Goal: Task Accomplishment & Management: Complete application form

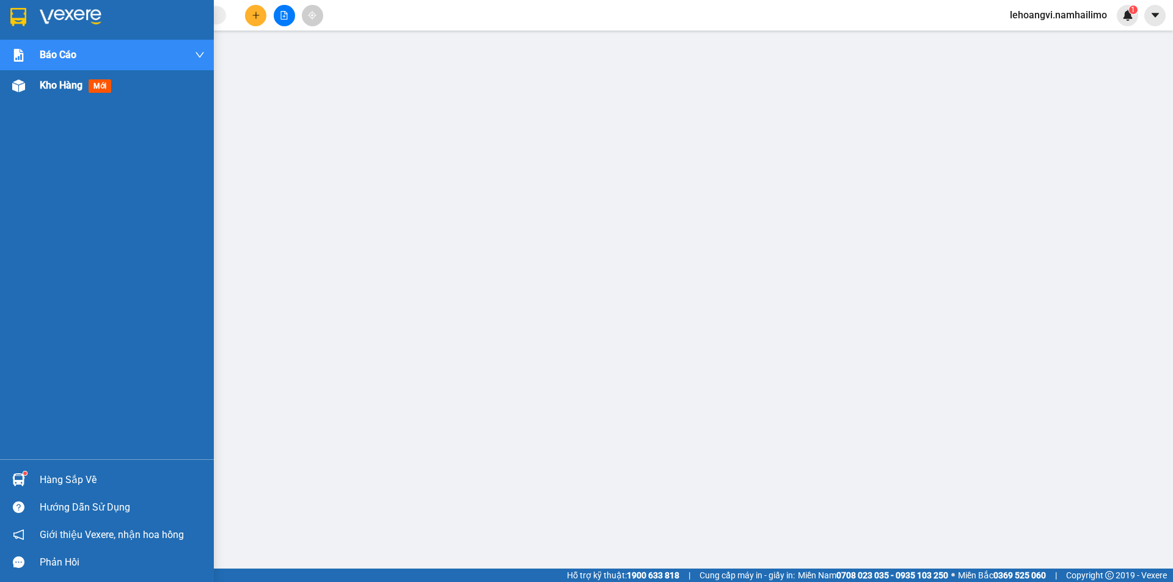
click at [27, 95] on div at bounding box center [18, 85] width 21 height 21
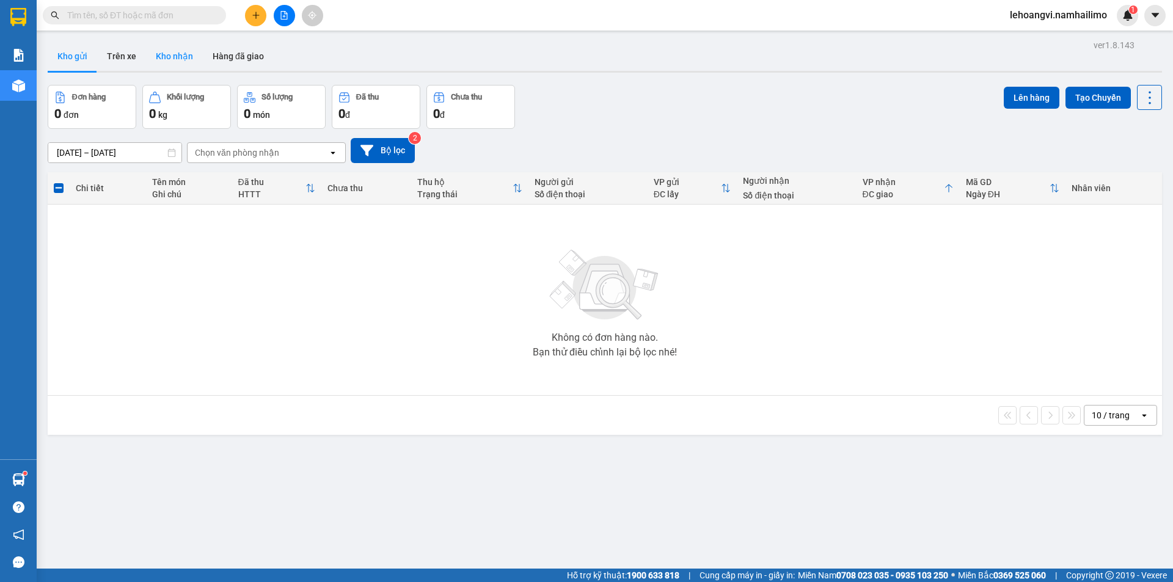
click at [154, 57] on button "Kho nhận" at bounding box center [174, 56] width 57 height 29
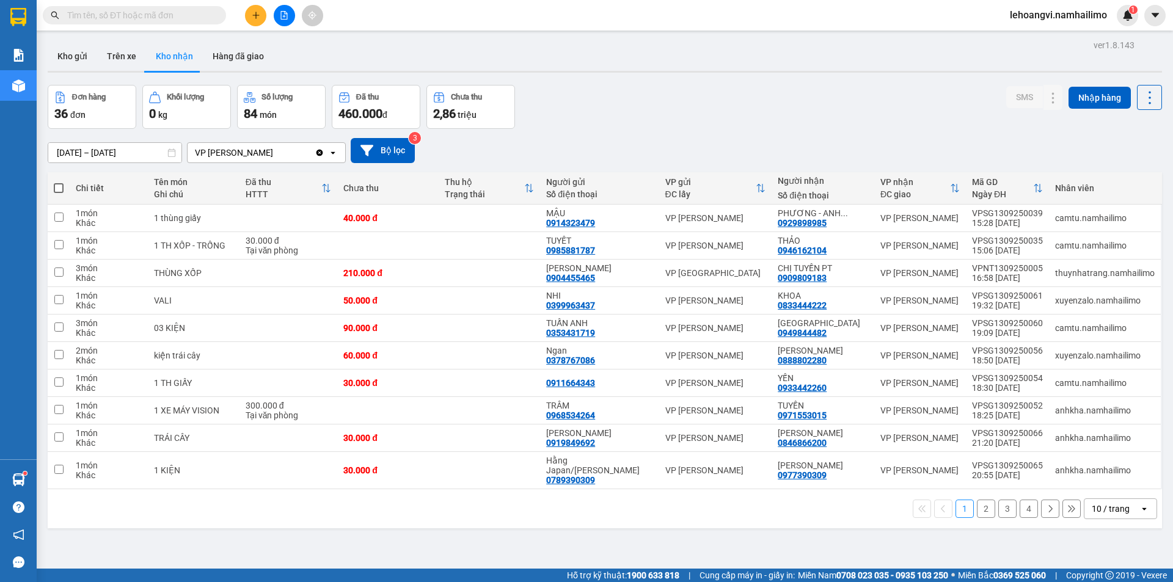
click at [981, 507] on button "2" at bounding box center [986, 509] width 18 height 18
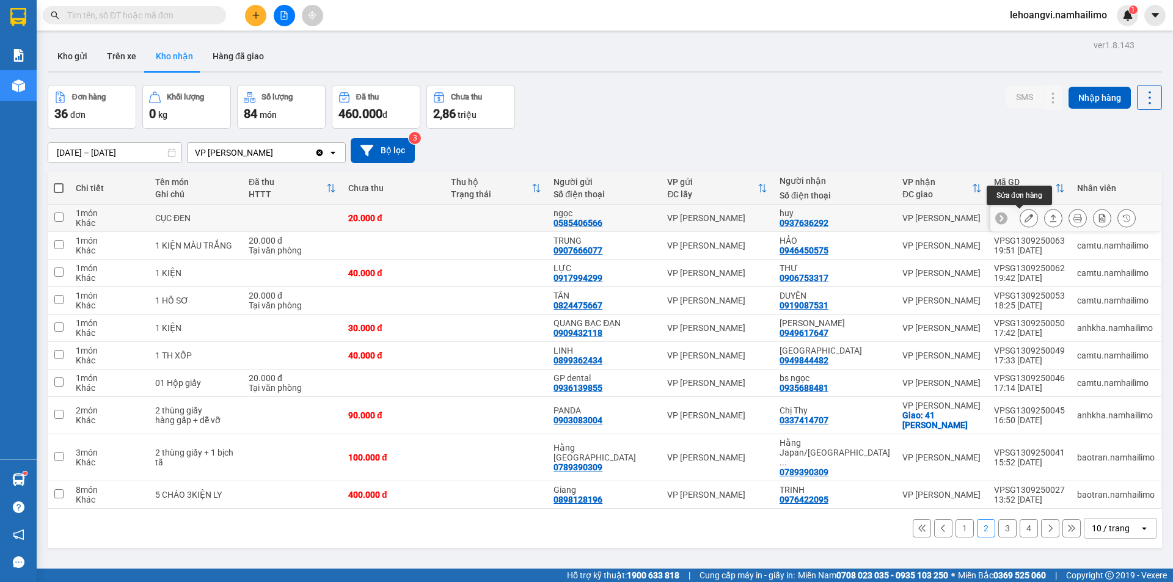
click at [1020, 219] on button at bounding box center [1028, 218] width 17 height 21
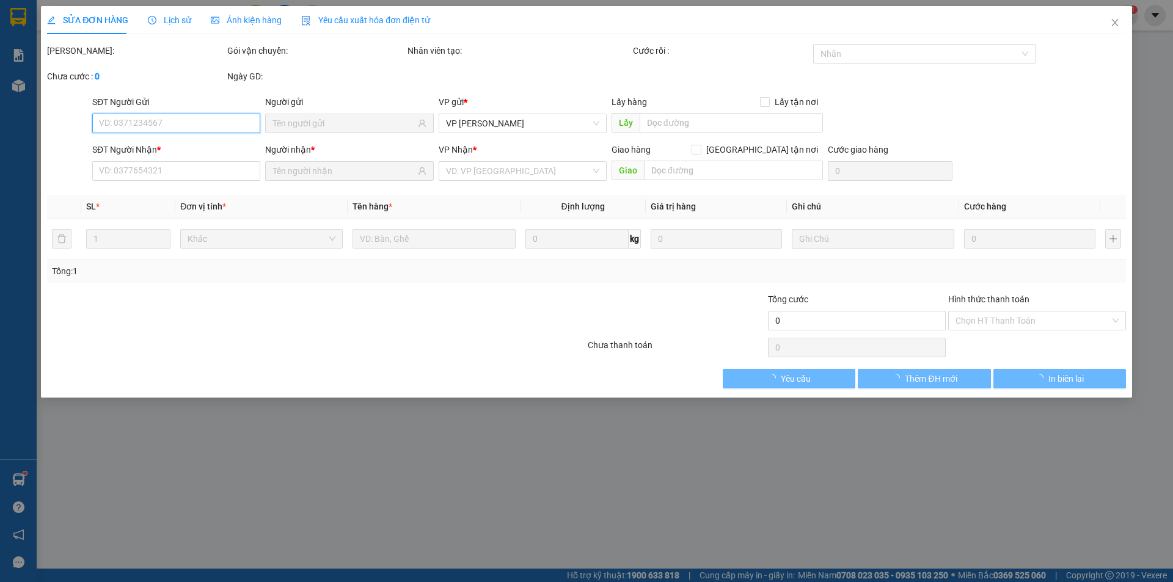
type input "0585406566"
type input "ngọc"
type input "0937636292"
type input "huy"
type input "20.000"
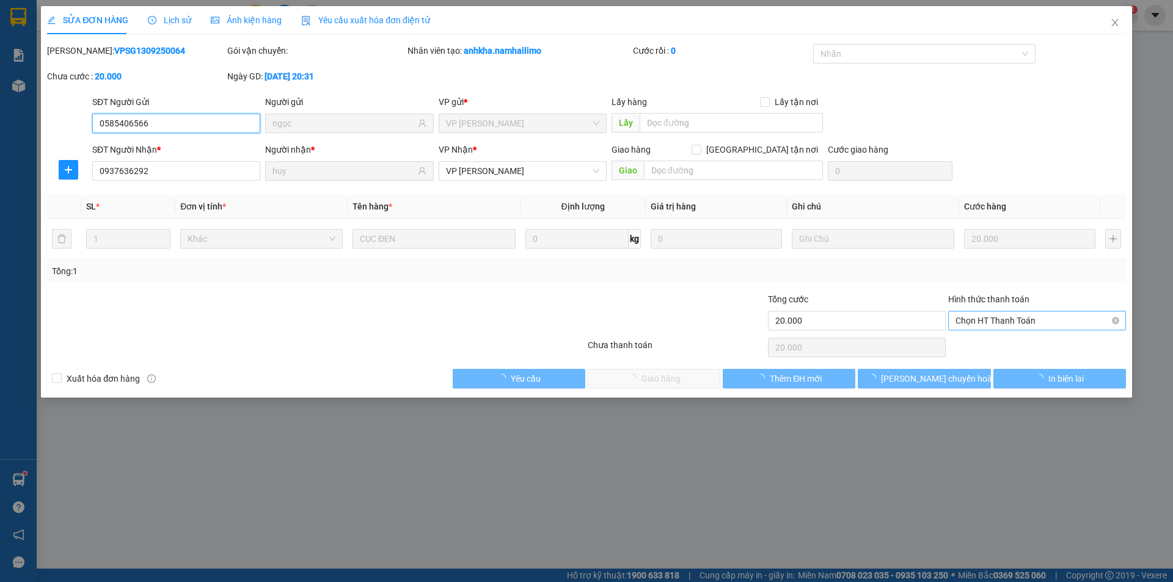
click at [987, 317] on span "Chọn HT Thanh Toán" at bounding box center [1037, 321] width 163 height 18
click at [987, 338] on div "Tại văn phòng" at bounding box center [1037, 345] width 178 height 20
type input "0"
click at [667, 373] on span "Giao hàng" at bounding box center [661, 378] width 39 height 13
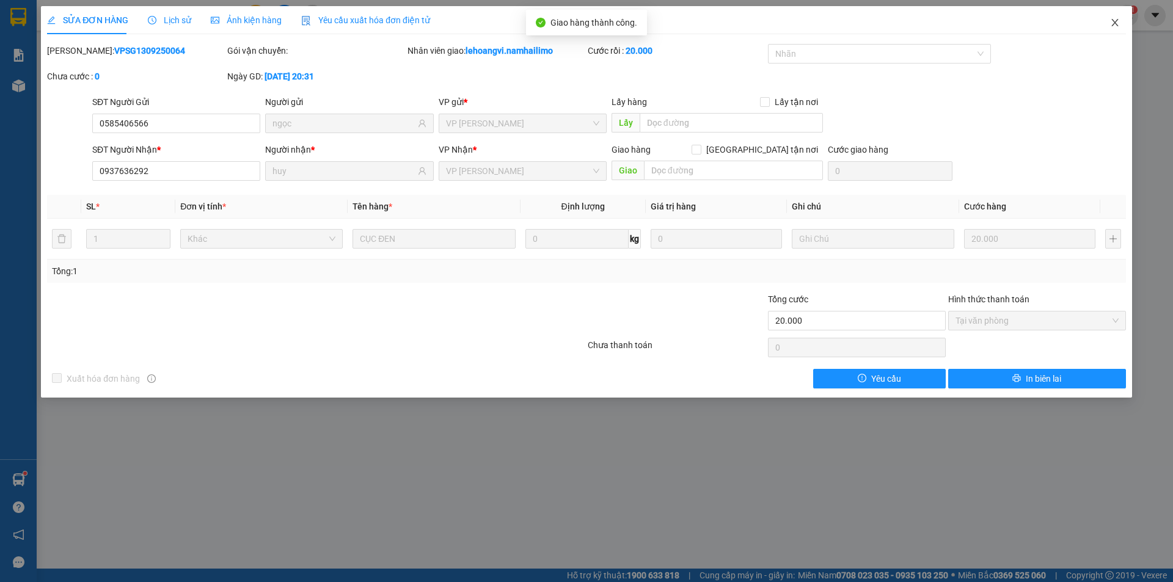
click at [1113, 25] on icon "close" at bounding box center [1114, 22] width 7 height 7
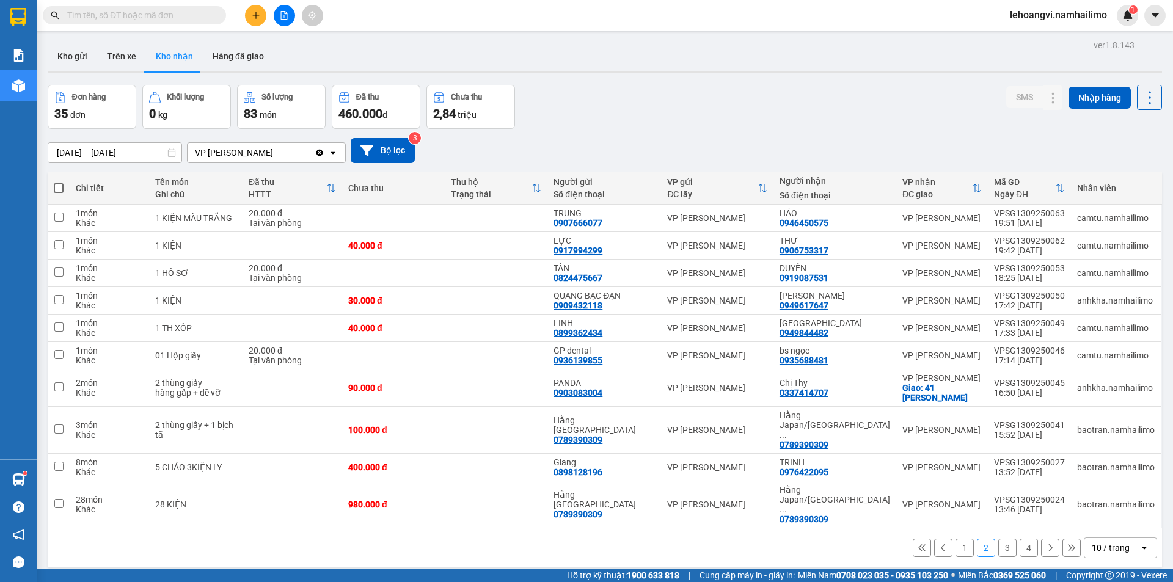
click at [257, 17] on icon "plus" at bounding box center [256, 15] width 9 height 9
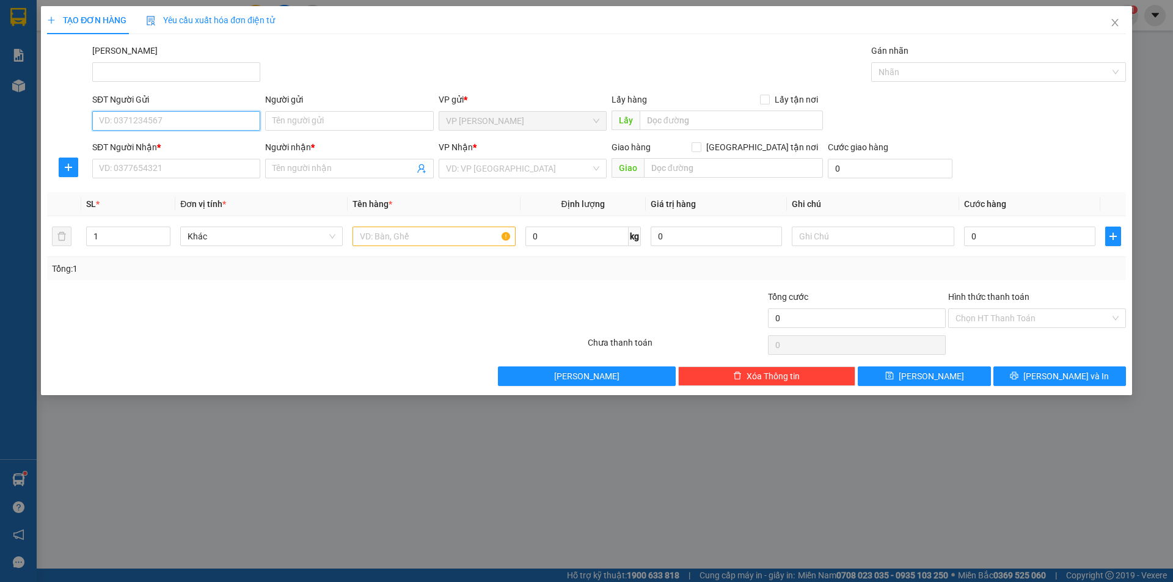
click at [200, 122] on input "SĐT Người Gửi" at bounding box center [176, 121] width 168 height 20
click at [192, 124] on input "08287936" at bounding box center [176, 121] width 168 height 20
click at [187, 149] on div "0828793679 - TÂN" at bounding box center [176, 145] width 153 height 13
type input "0828793679"
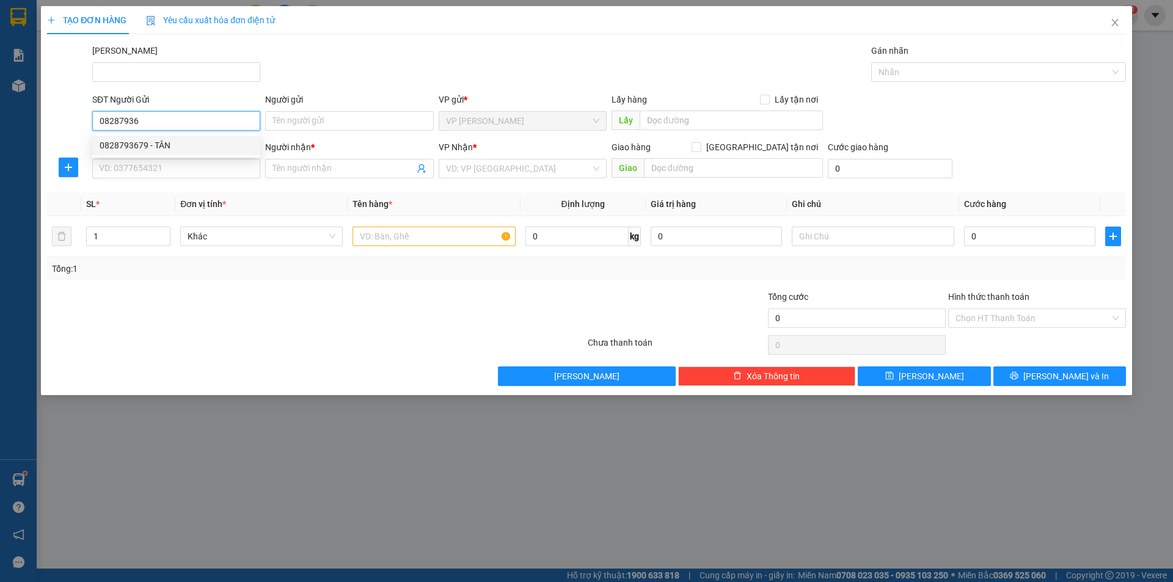
type input "TÂN"
type input "0707090988"
type input "DUY"
type input "40.000"
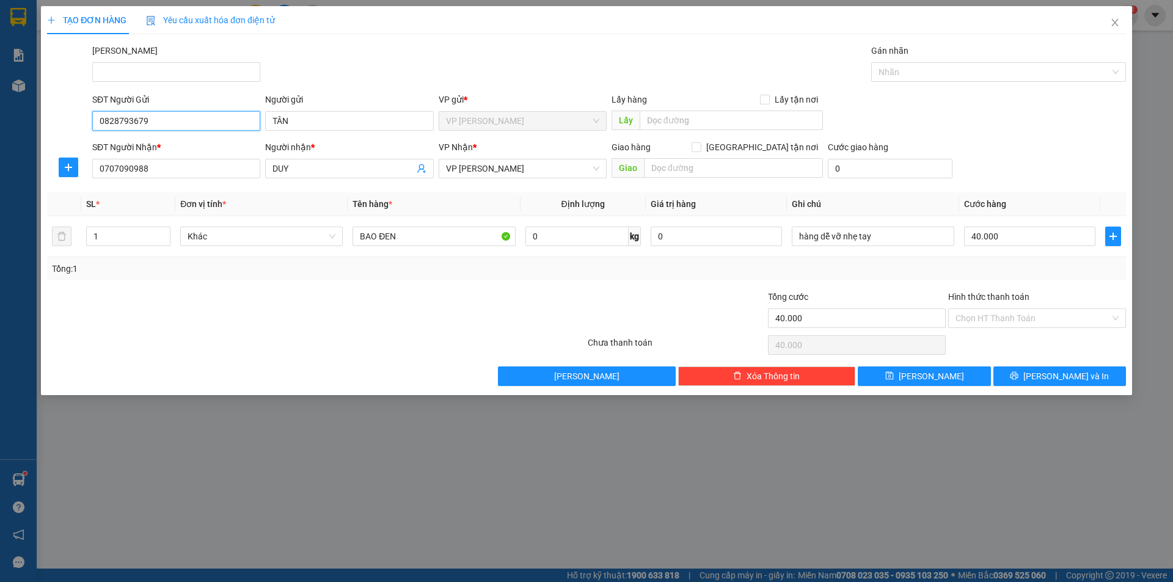
type input "0828793679"
click at [217, 326] on div at bounding box center [226, 311] width 361 height 43
click at [330, 125] on input "TÂN" at bounding box center [349, 121] width 168 height 20
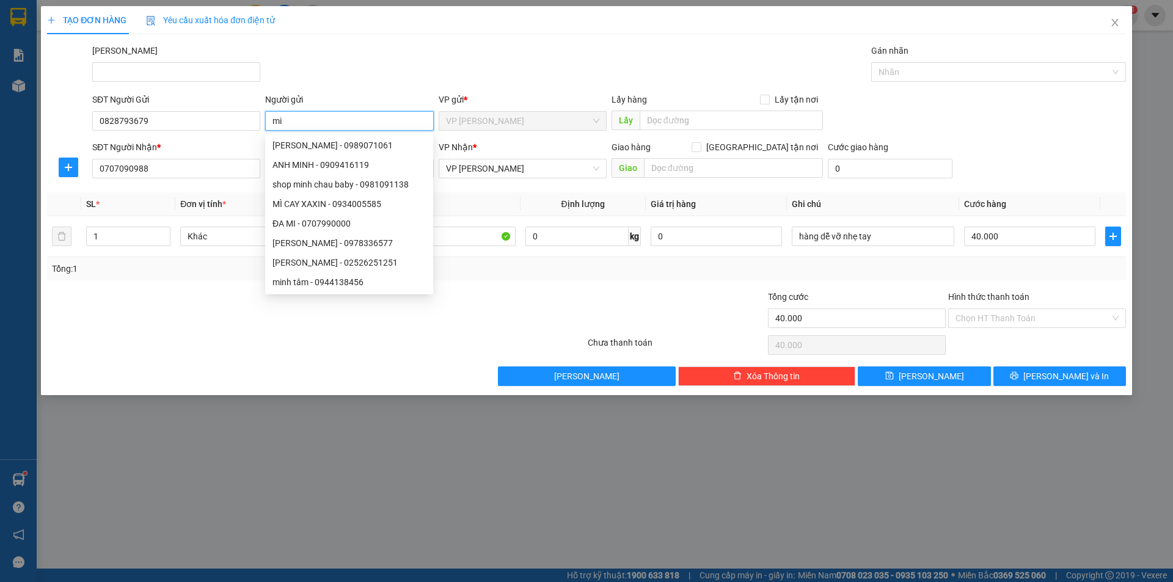
click at [330, 125] on input "mi" at bounding box center [349, 121] width 168 height 20
type input "M"
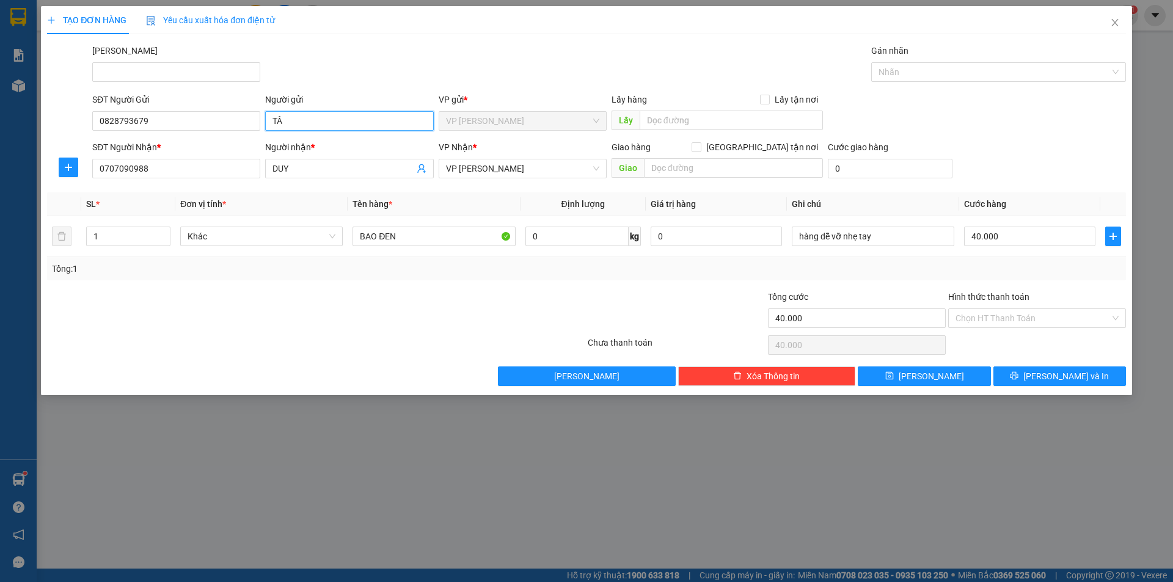
type input "TÂN"
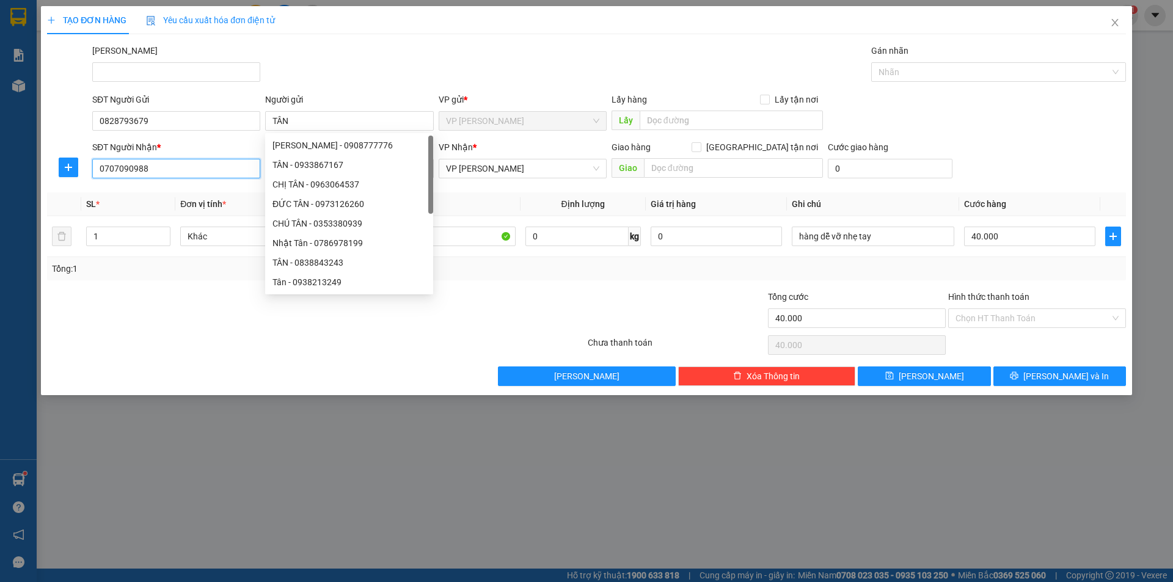
click at [200, 171] on input "0707090988" at bounding box center [176, 169] width 168 height 20
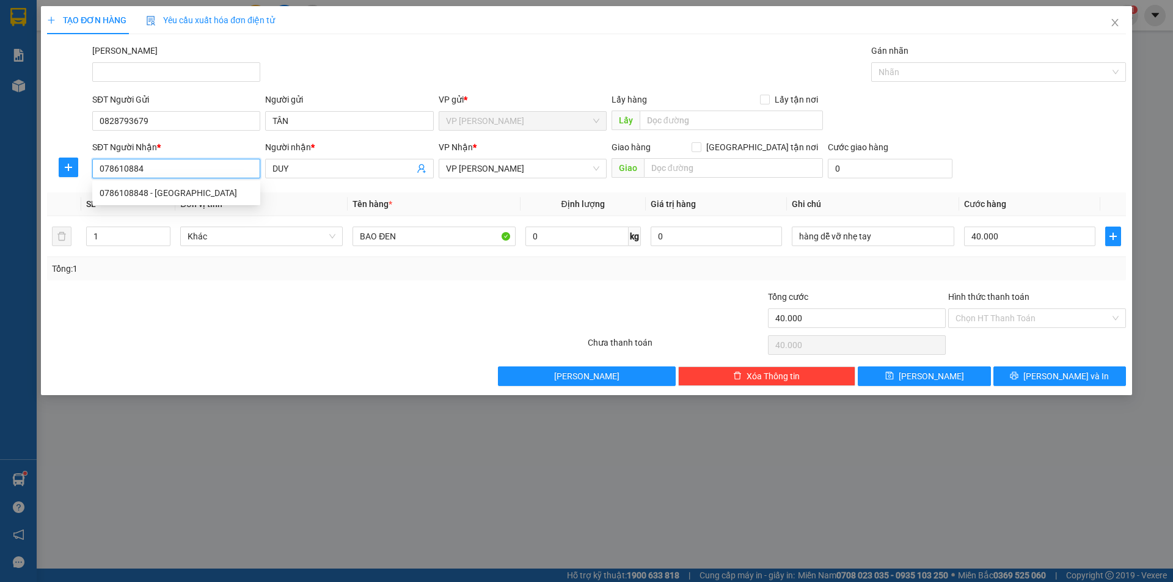
type input "0786108848"
click at [218, 197] on div "0786108848 - [GEOGRAPHIC_DATA]" at bounding box center [176, 192] width 153 height 13
type input "[PERSON_NAME]"
type input "60.000"
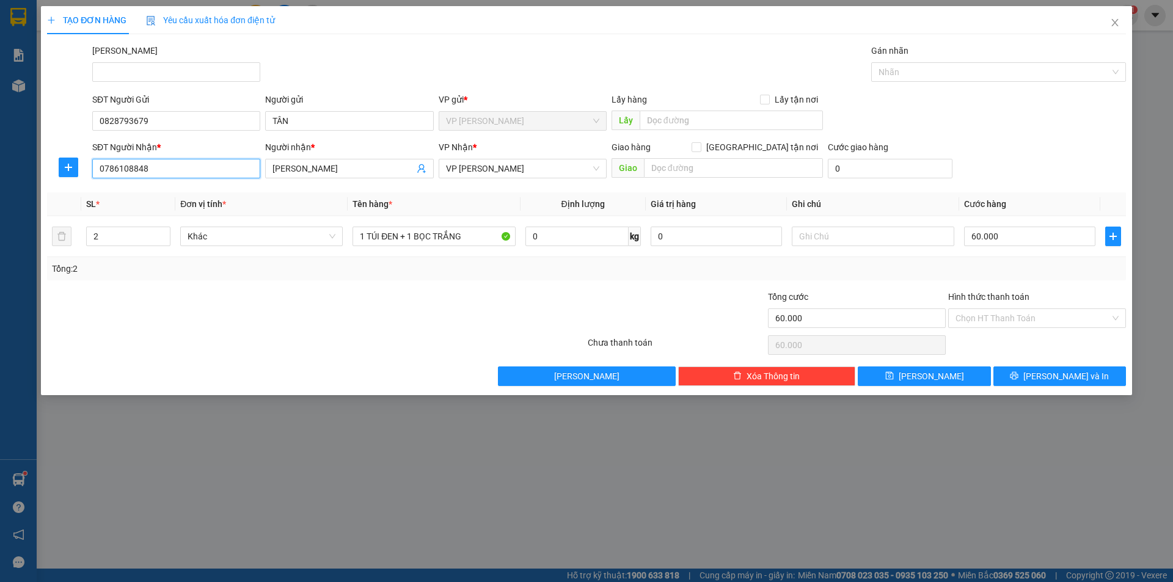
type input "0786108848"
click at [311, 301] on div at bounding box center [226, 311] width 361 height 43
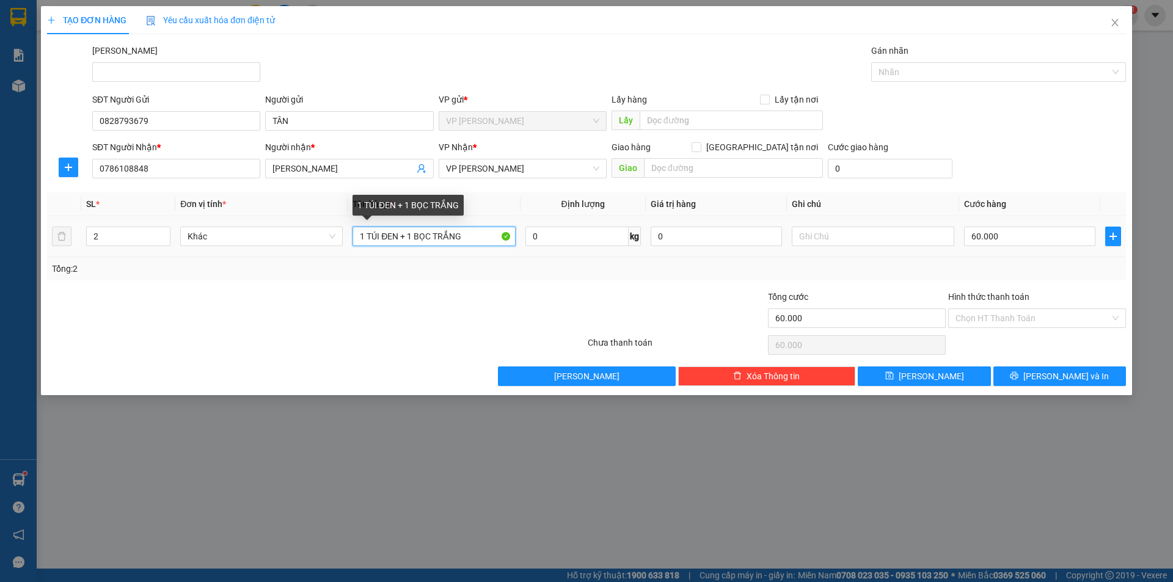
click at [484, 229] on input "1 TÚI ĐEN + 1 BỌC TRẮNG" at bounding box center [434, 237] width 163 height 20
type input "THÙNG XỐP"
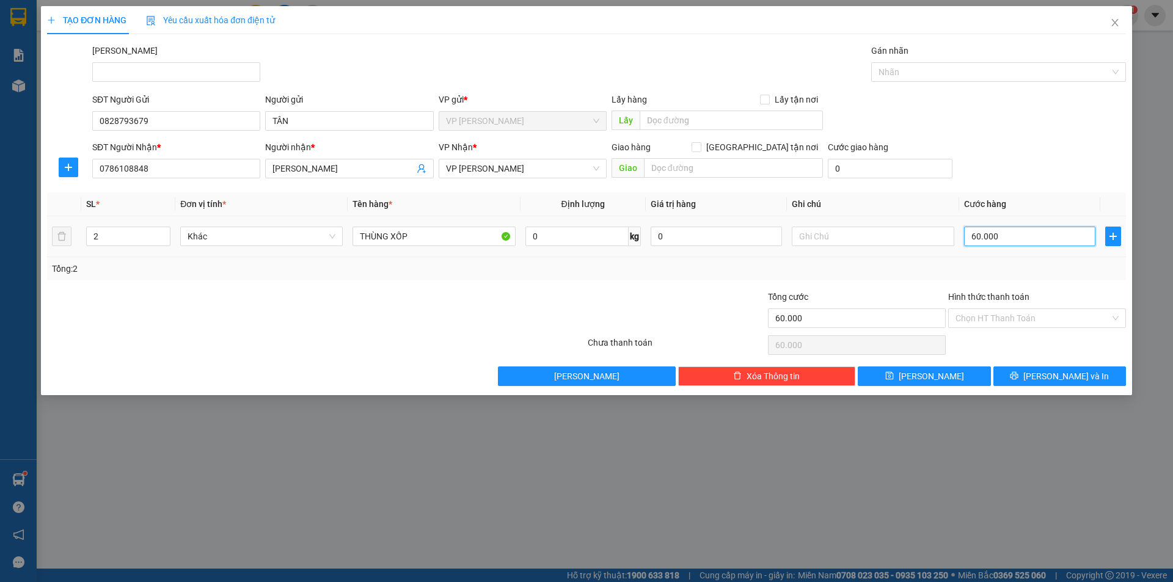
click at [1071, 241] on input "60.000" at bounding box center [1029, 237] width 131 height 20
type input "5"
type input "50"
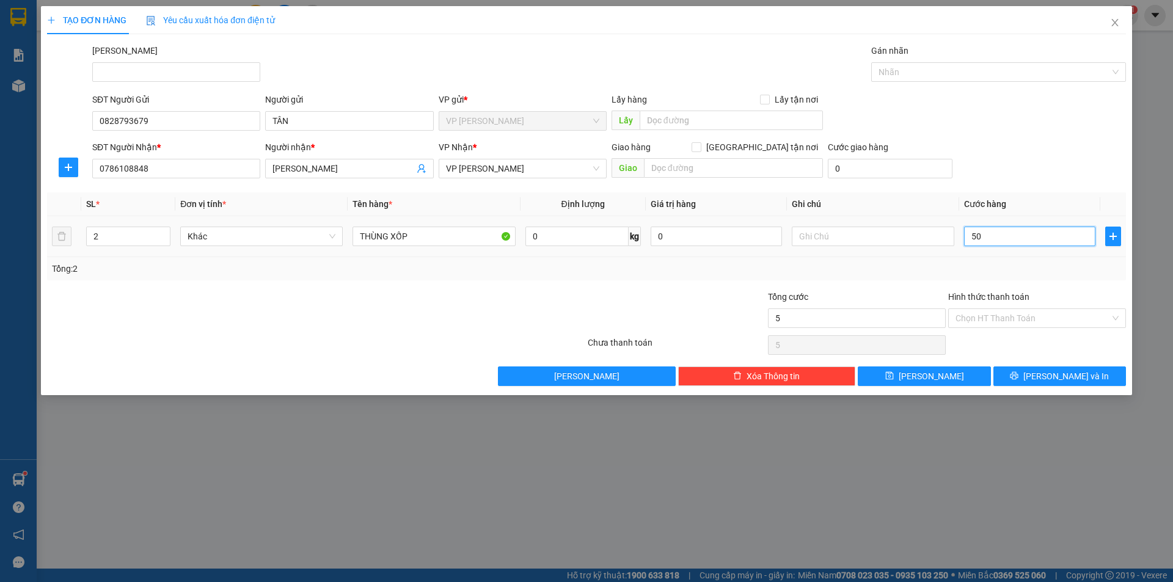
type input "50"
click at [349, 335] on div at bounding box center [316, 345] width 541 height 24
type input "50.000"
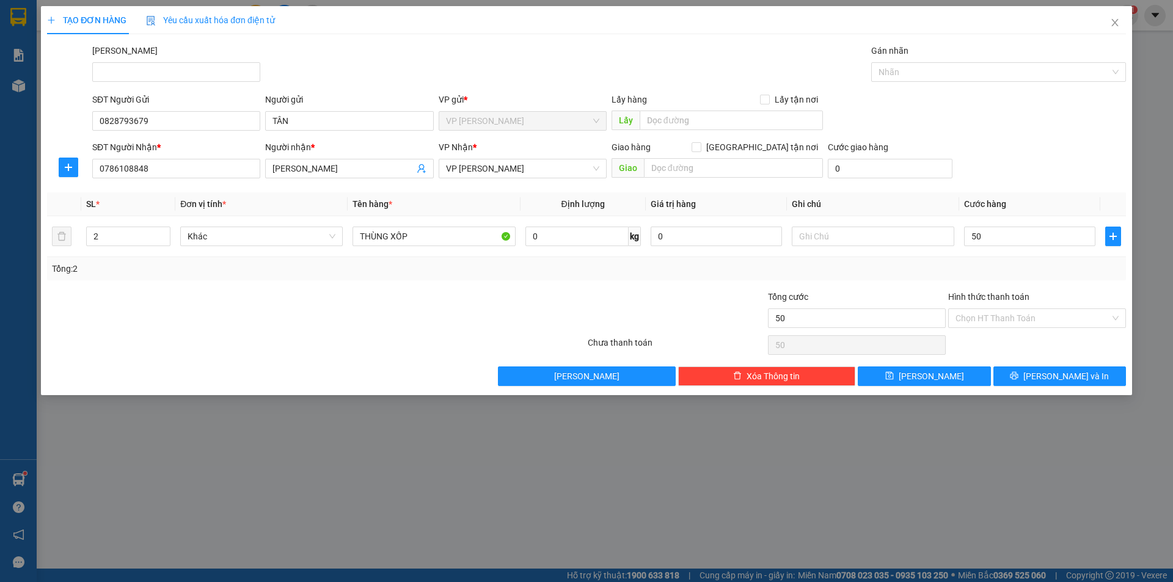
type input "50.000"
click at [349, 335] on div at bounding box center [316, 345] width 541 height 24
drag, startPoint x: 154, startPoint y: 219, endPoint x: 142, endPoint y: 228, distance: 14.8
click at [145, 225] on td "2" at bounding box center [128, 236] width 94 height 41
click at [133, 234] on input "2" at bounding box center [128, 236] width 83 height 18
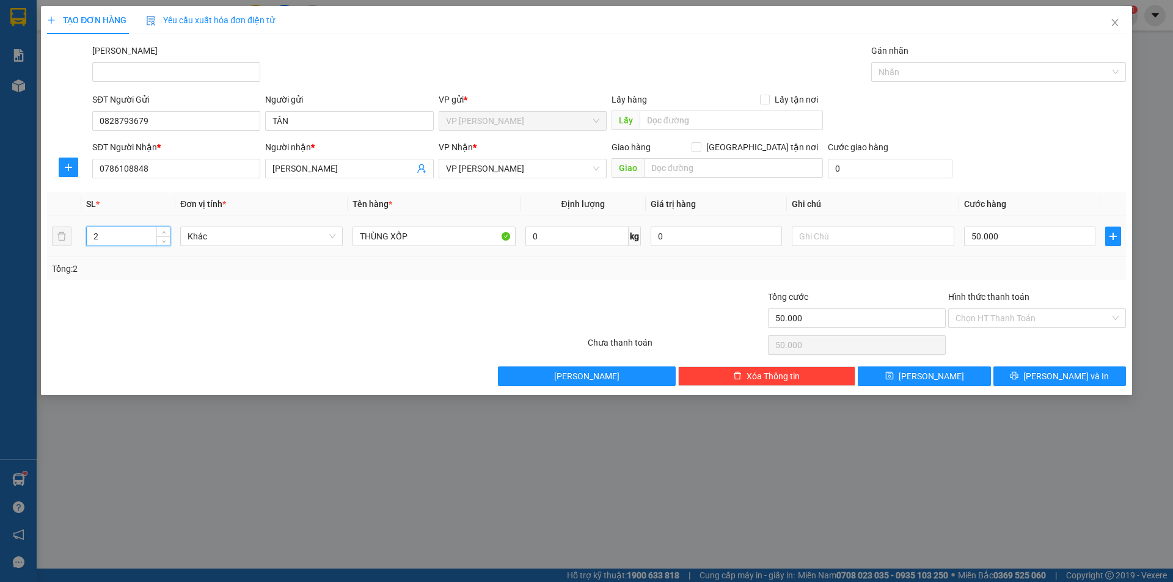
click at [133, 234] on input "2" at bounding box center [128, 236] width 83 height 18
type input "1"
click at [147, 282] on div "Transit Pickup Surcharge Ids Transit Deliver Surcharge Ids Transit Deliver Surc…" at bounding box center [586, 215] width 1079 height 342
click at [1028, 323] on input "Hình thức thanh toán" at bounding box center [1033, 318] width 155 height 18
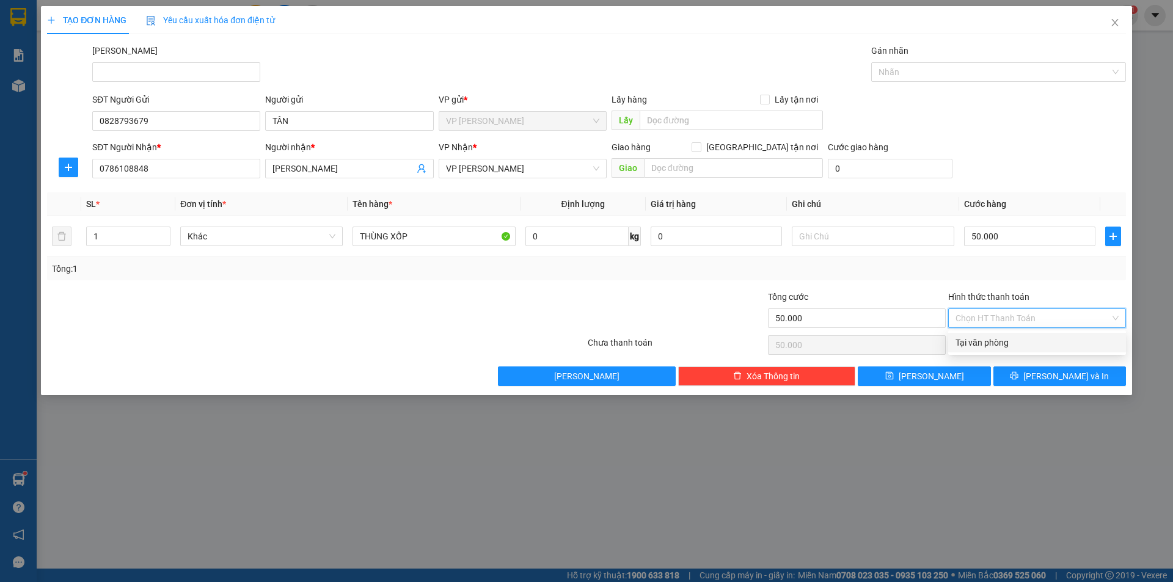
click at [1008, 349] on div "Tại văn phòng" at bounding box center [1037, 342] width 163 height 13
type input "0"
click at [1060, 383] on button "[PERSON_NAME] và In" at bounding box center [1060, 377] width 133 height 20
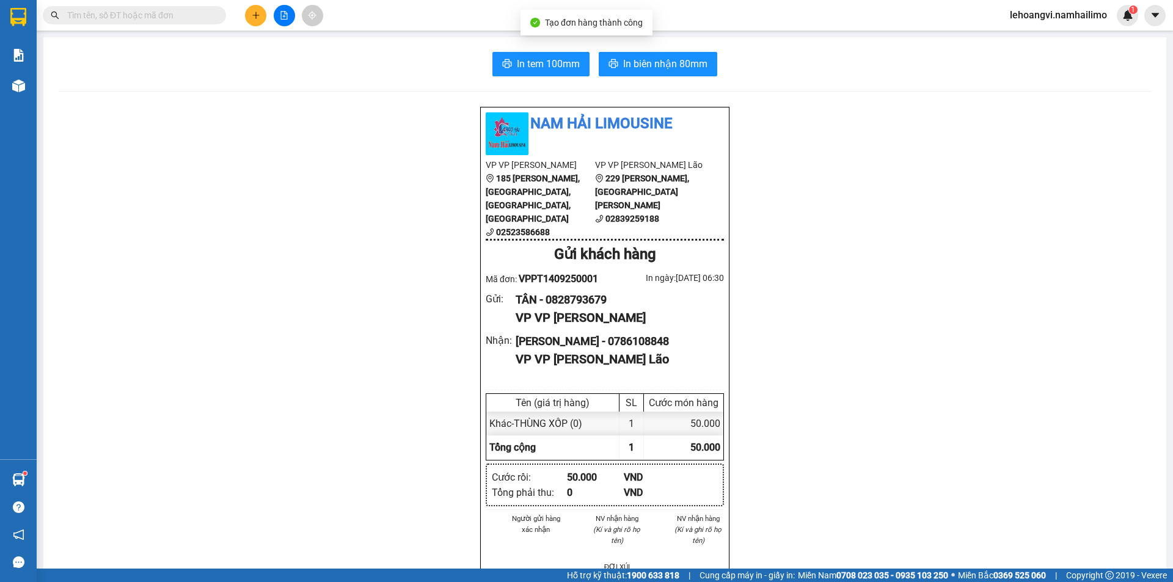
click at [692, 56] on span "In biên nhận 80mm" at bounding box center [665, 63] width 84 height 15
click at [524, 65] on span "In tem 100mm" at bounding box center [548, 63] width 63 height 15
drag, startPoint x: 176, startPoint y: 170, endPoint x: 137, endPoint y: 8, distance: 166.6
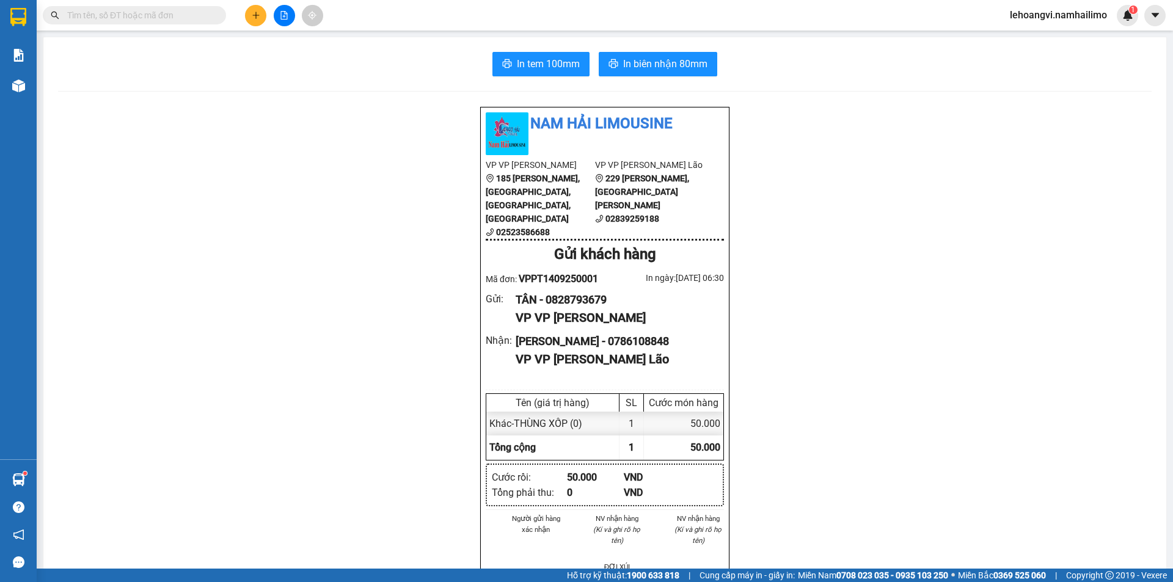
click at [189, 14] on input "text" at bounding box center [139, 15] width 144 height 13
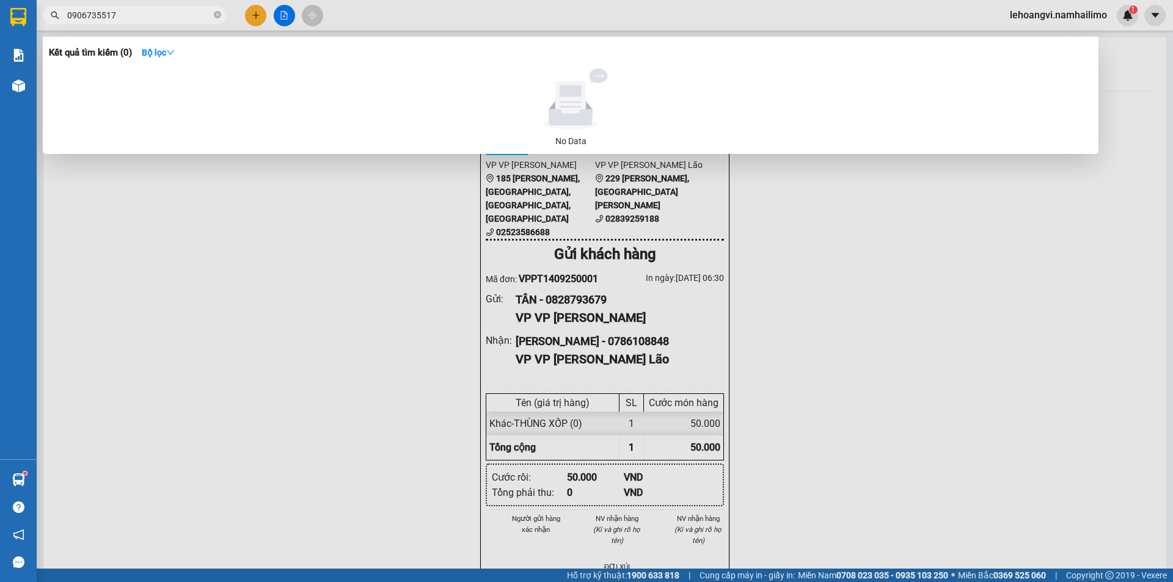
drag, startPoint x: 101, startPoint y: 14, endPoint x: 92, endPoint y: 15, distance: 8.6
click at [92, 15] on input "0906735517" at bounding box center [139, 15] width 144 height 13
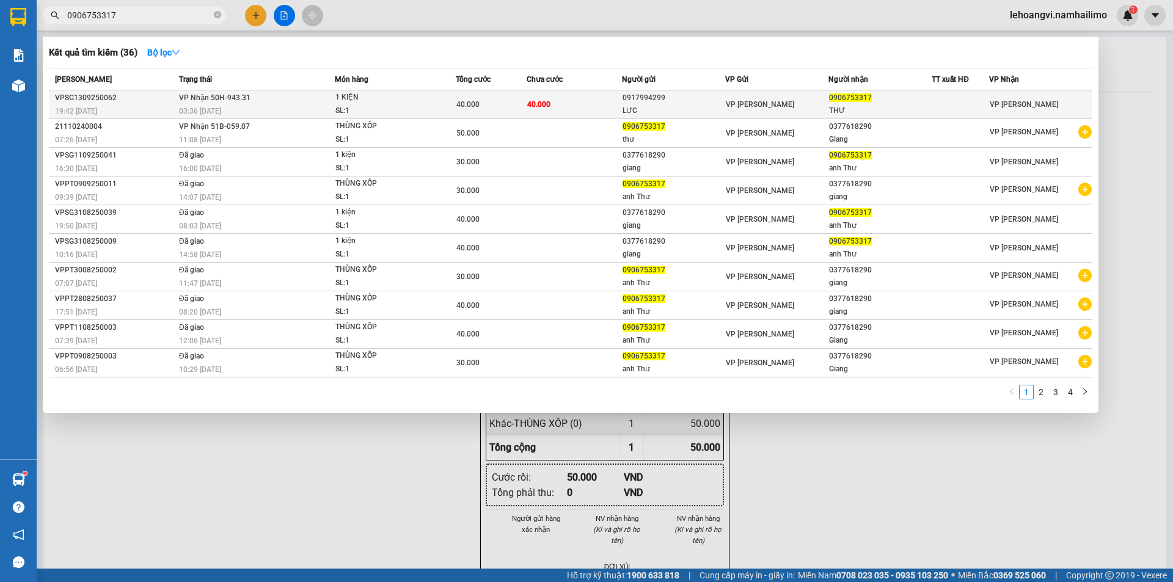
type input "0906753317"
click at [623, 99] on div "0917994299" at bounding box center [674, 98] width 102 height 13
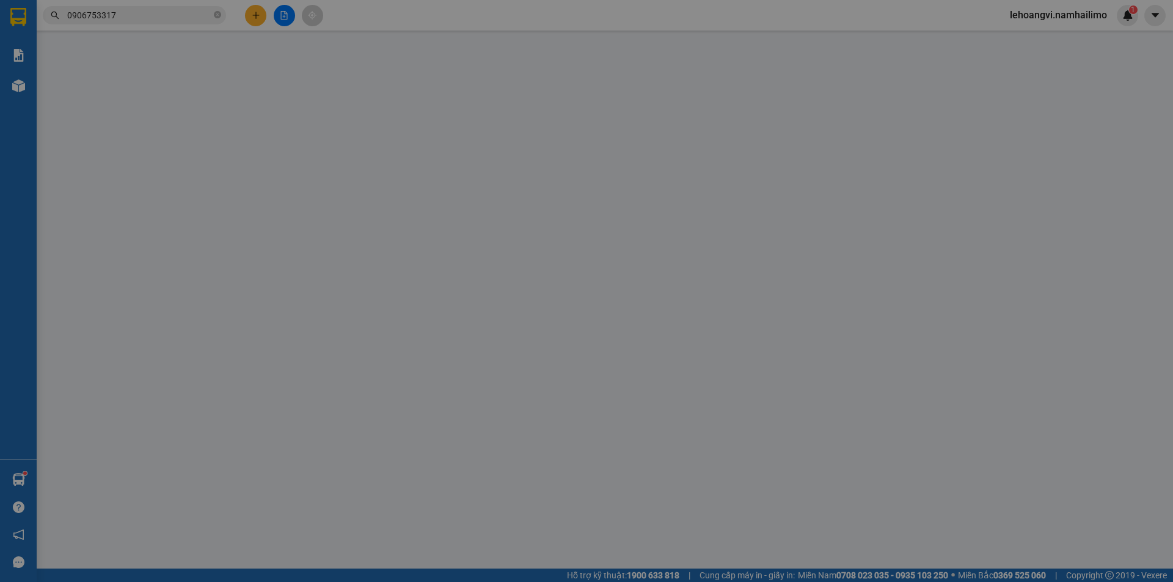
type input "0917994299"
type input "LỰC"
type input "0906753317"
type input "THƯ"
type input "40.000"
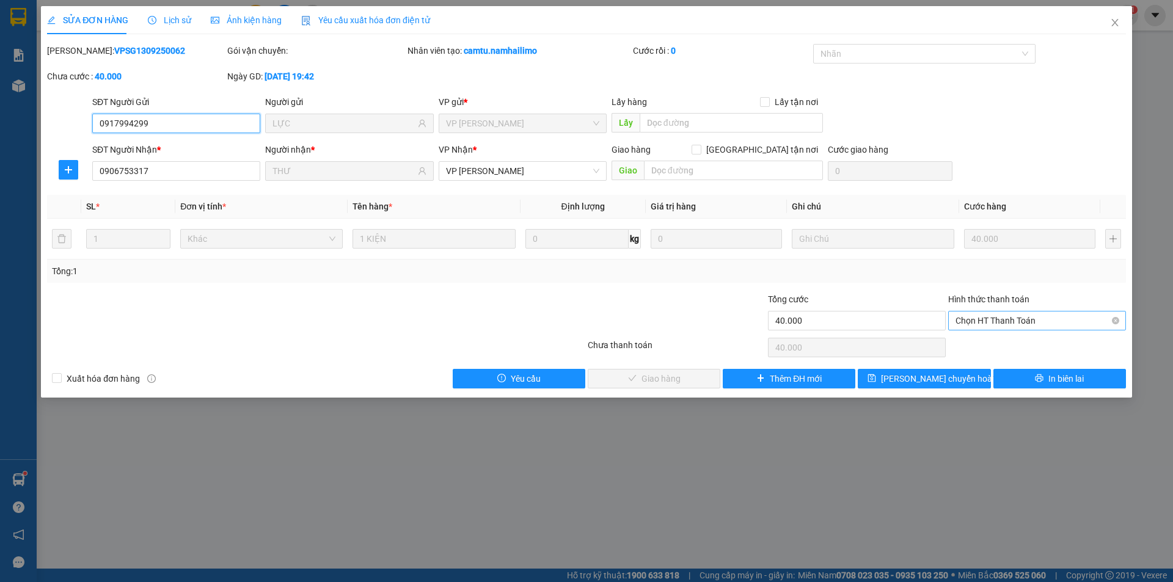
drag, startPoint x: 1068, startPoint y: 315, endPoint x: 1051, endPoint y: 321, distance: 18.2
click at [1066, 315] on span "Chọn HT Thanh Toán" at bounding box center [1037, 321] width 163 height 18
click at [966, 343] on div "Tại văn phòng" at bounding box center [1037, 345] width 163 height 13
type input "0"
click at [676, 376] on span "Giao hàng" at bounding box center [661, 378] width 39 height 13
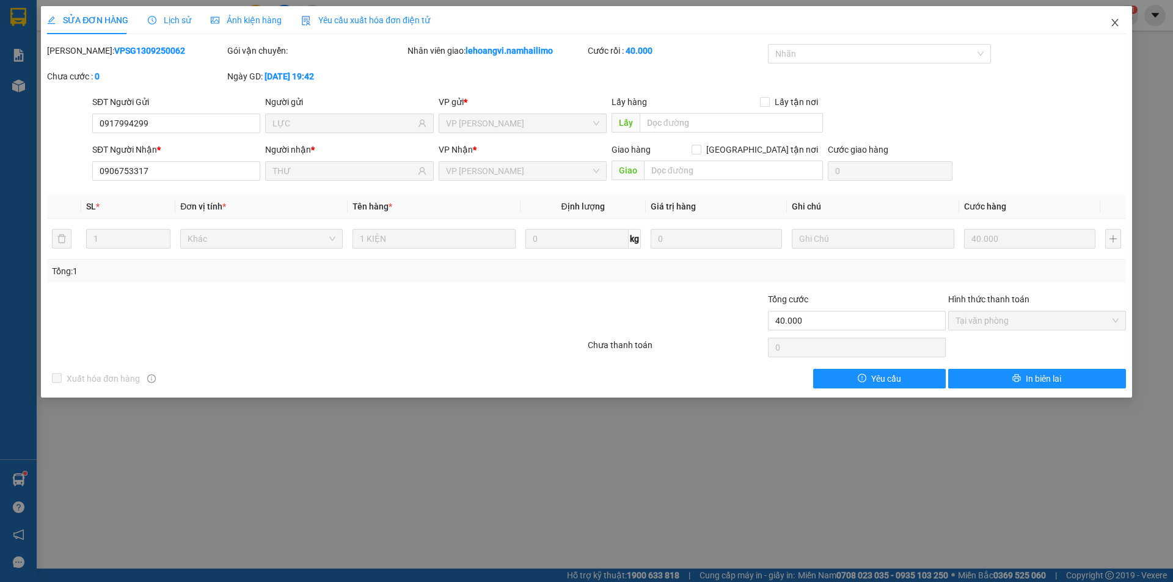
click at [1113, 29] on span "Close" at bounding box center [1115, 23] width 34 height 34
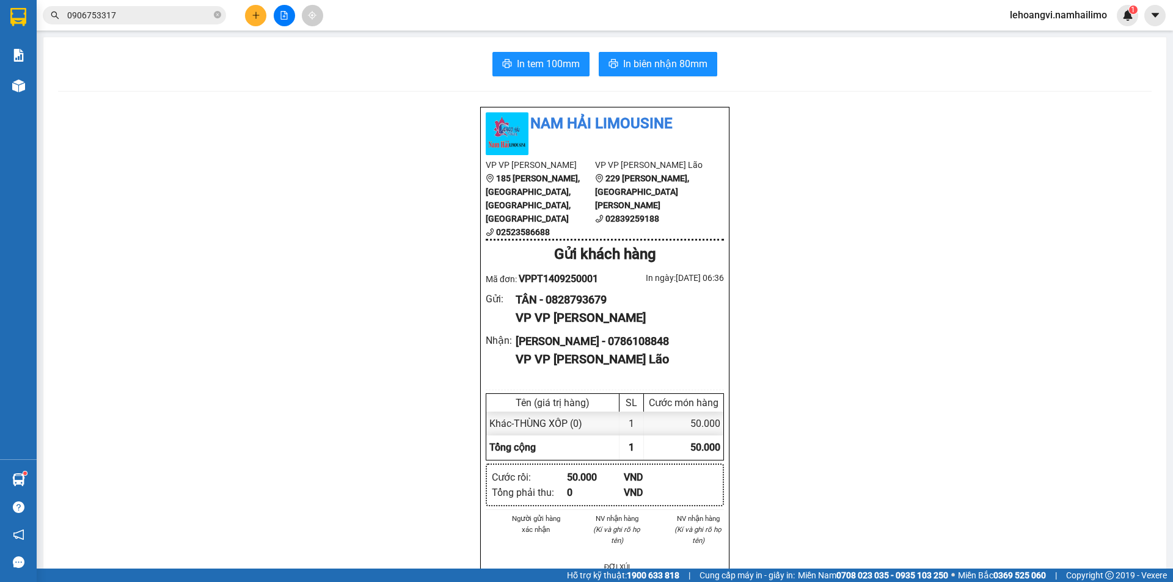
click at [251, 10] on button at bounding box center [255, 15] width 21 height 21
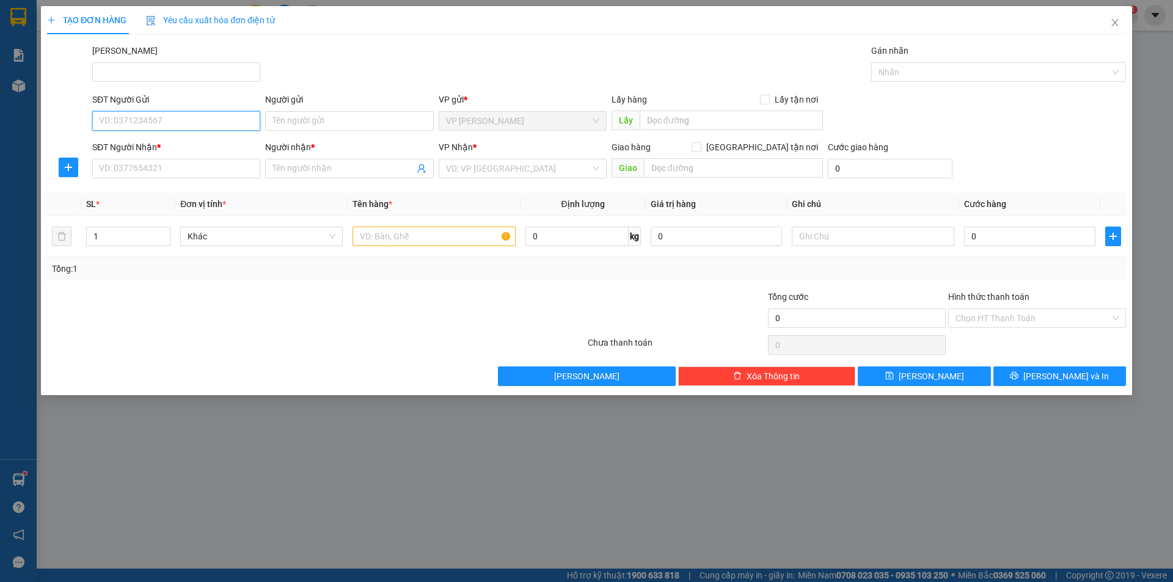
click at [241, 125] on input "SĐT Người Gửi" at bounding box center [176, 121] width 168 height 20
type input "0918369925"
click at [192, 145] on div "0918369925 - [PERSON_NAME]" at bounding box center [176, 145] width 153 height 13
type input "Nguyệt"
type input "0908270086"
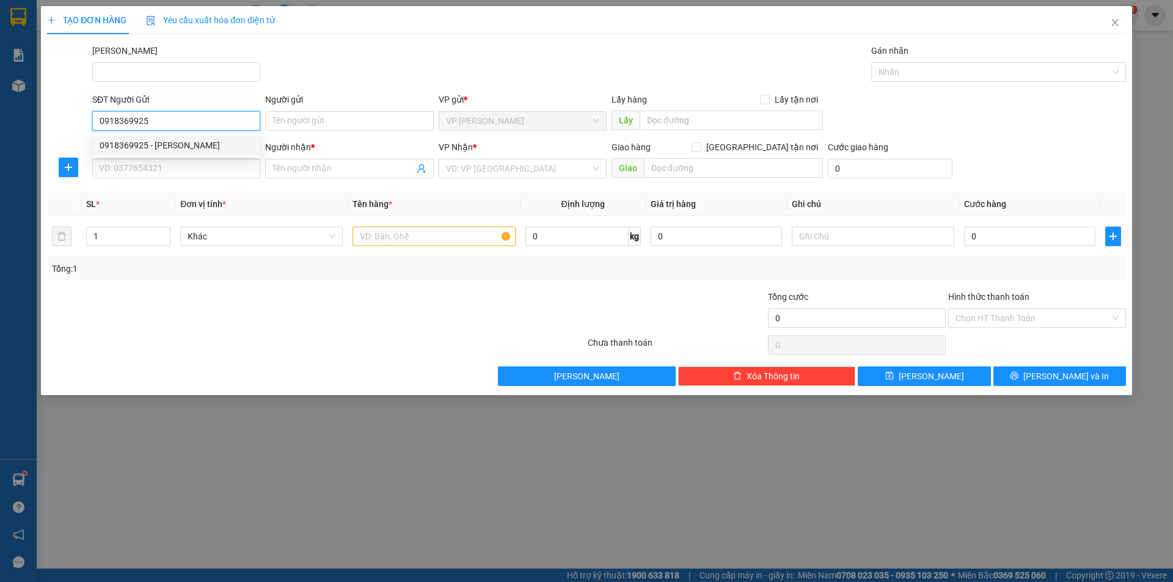
type input "thư"
type input "40.000"
type input "0918369925"
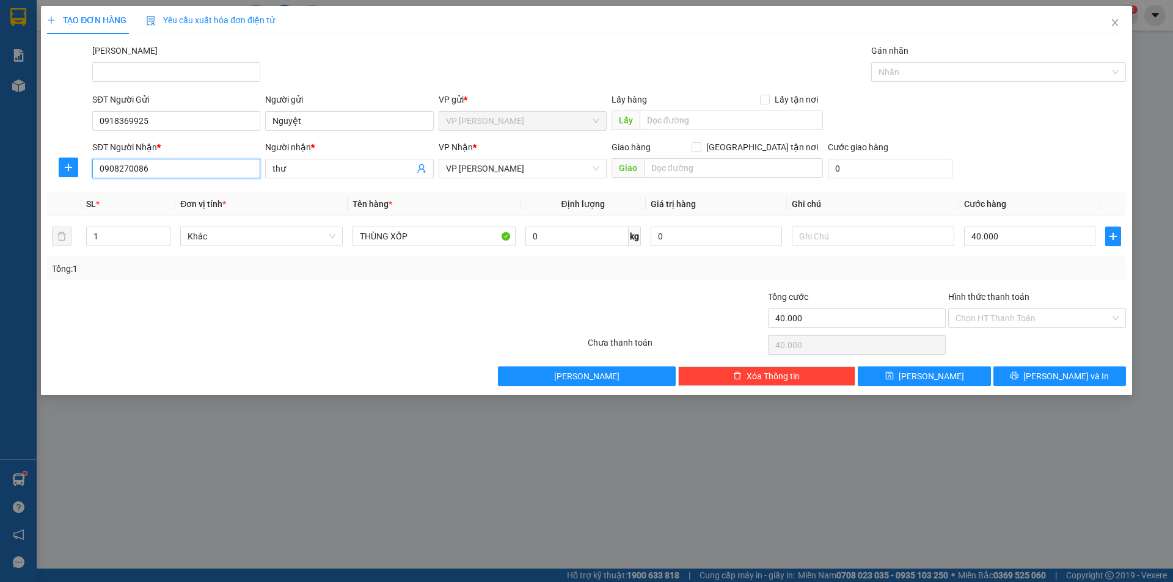
click at [204, 164] on input "0908270086" at bounding box center [176, 169] width 168 height 20
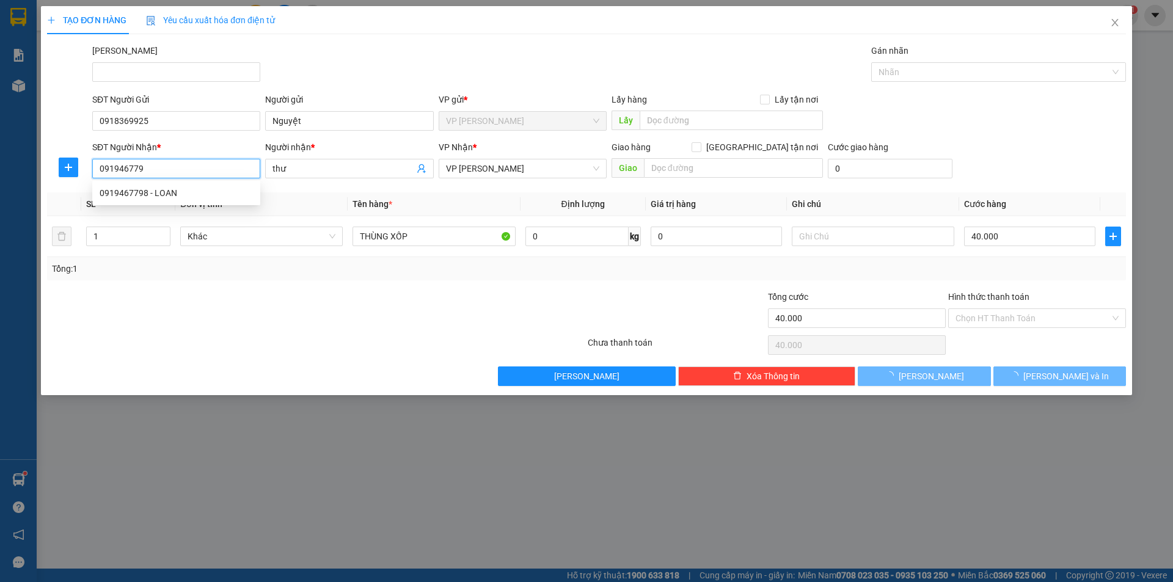
type input "0919467798"
click at [178, 185] on div "0919467798 - LOAN" at bounding box center [176, 193] width 168 height 20
type input "LOAN"
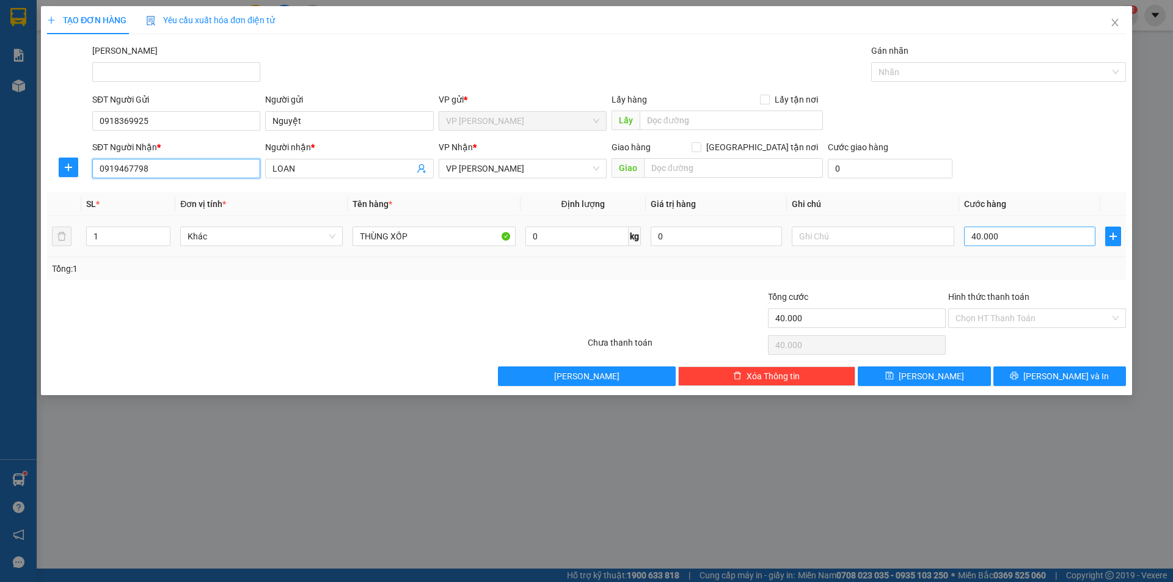
type input "0919467798"
click at [1020, 230] on input "40.000" at bounding box center [1029, 237] width 131 height 20
type input "3"
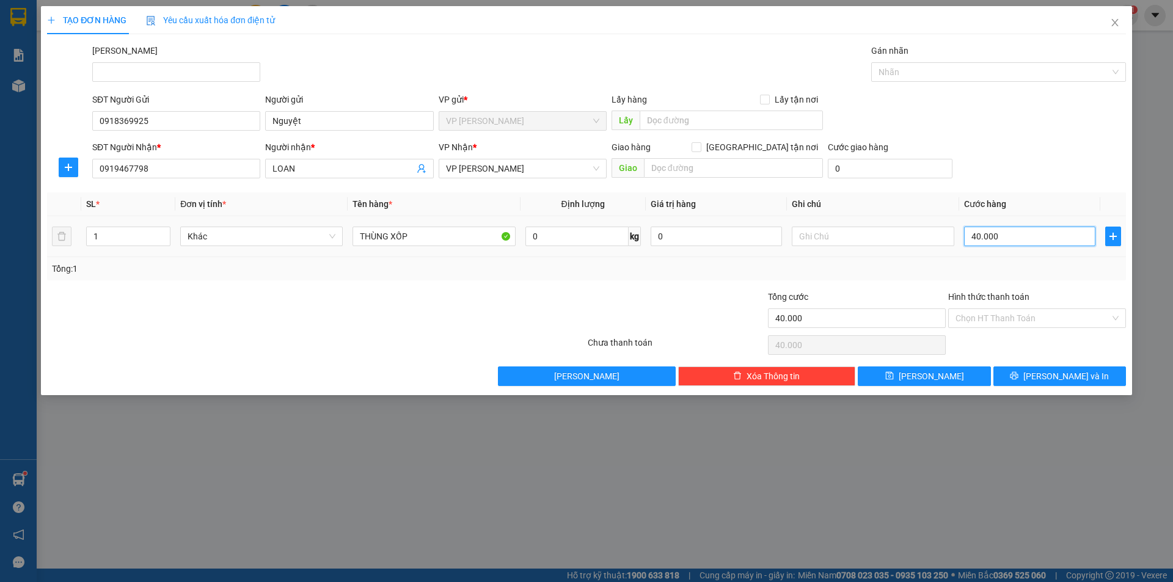
type input "3"
type input "30"
type input "30.000"
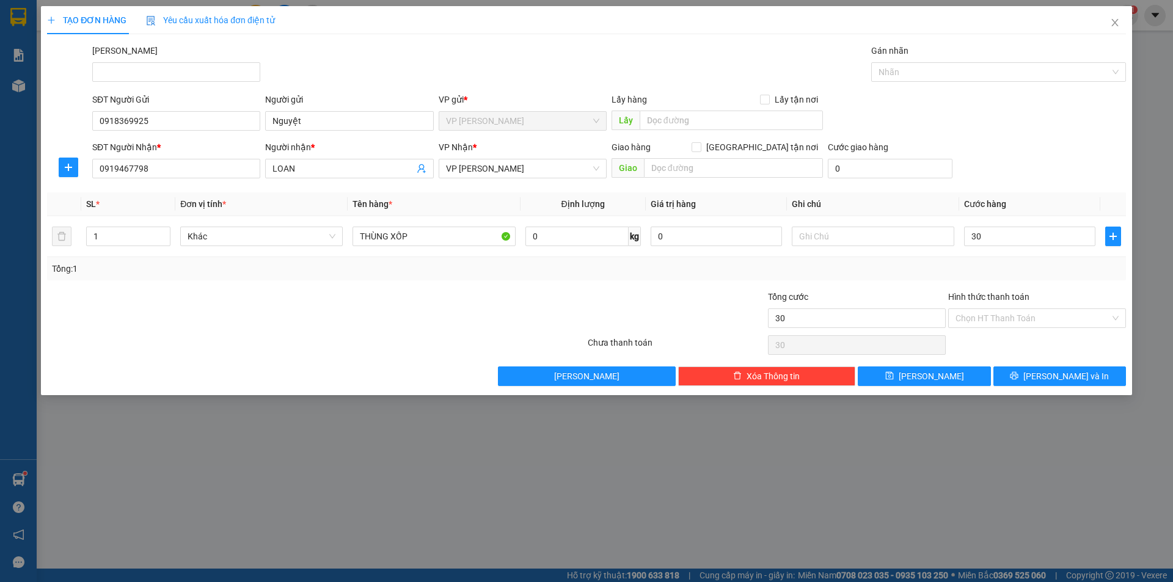
type input "30.000"
click at [184, 328] on div at bounding box center [226, 311] width 361 height 43
drag, startPoint x: 1058, startPoint y: 312, endPoint x: 1050, endPoint y: 326, distance: 16.1
click at [1057, 312] on input "Hình thức thanh toán" at bounding box center [1033, 318] width 155 height 18
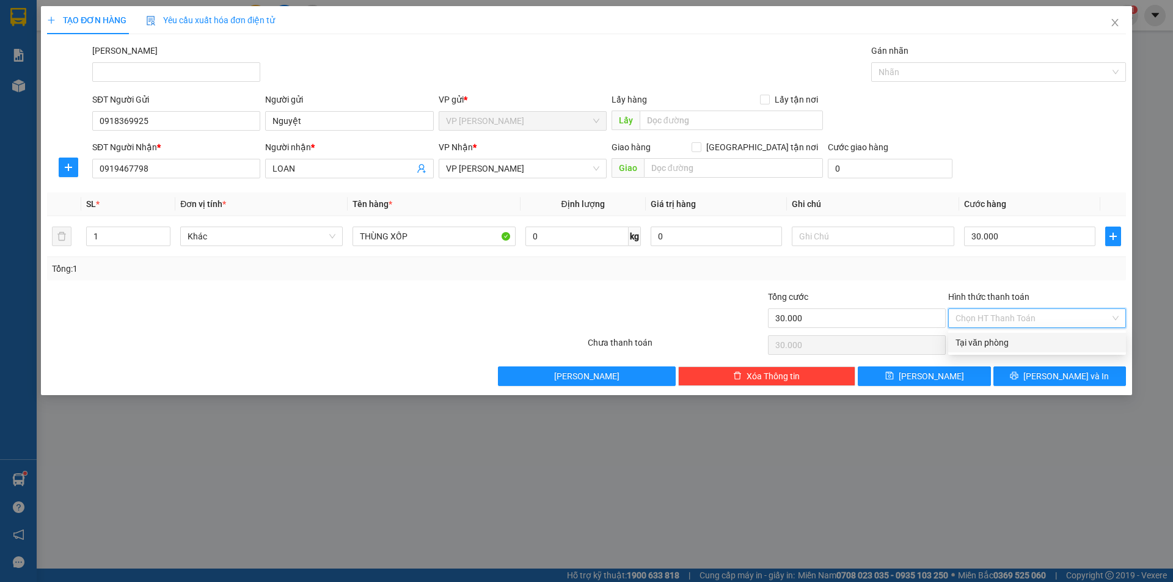
click at [1030, 342] on div "Tại văn phòng" at bounding box center [1037, 342] width 163 height 13
type input "0"
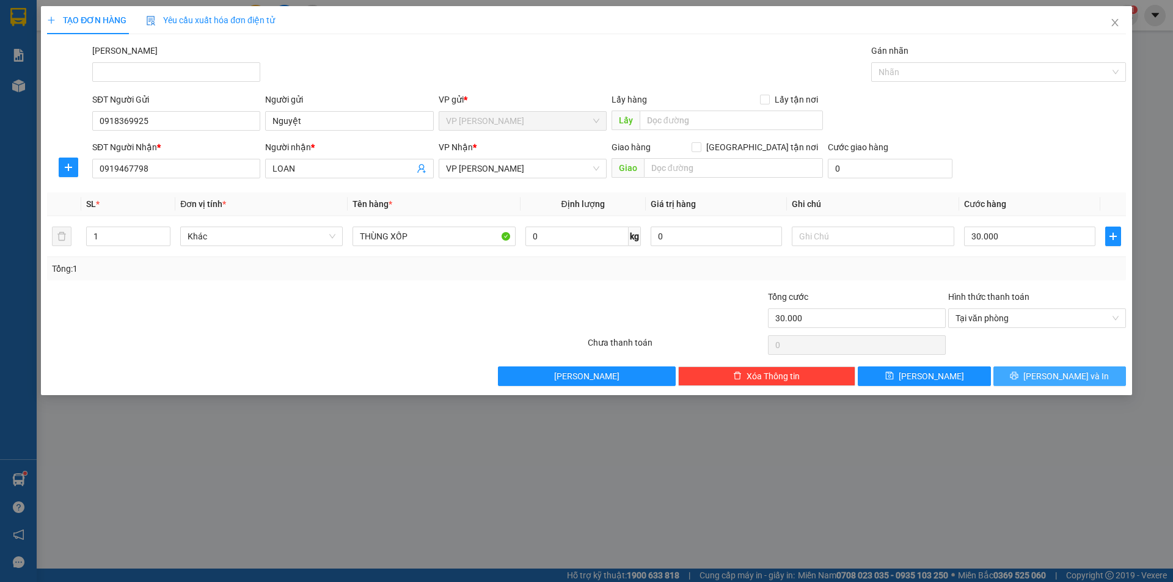
click at [1019, 373] on icon "printer" at bounding box center [1014, 376] width 9 height 9
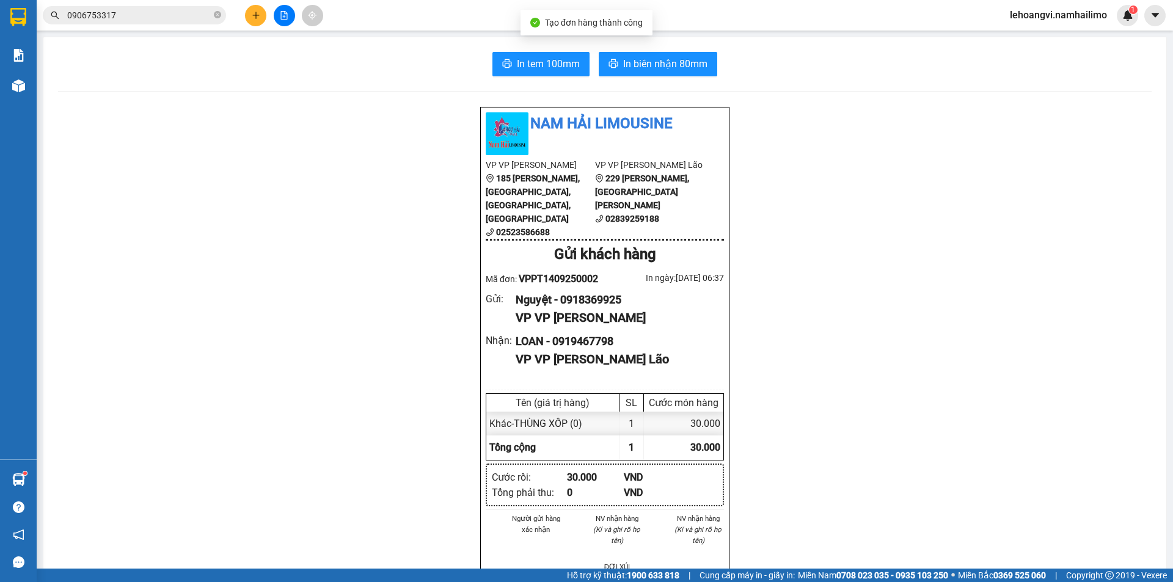
click at [624, 63] on span "In biên nhận 80mm" at bounding box center [665, 63] width 84 height 15
click at [541, 62] on span "In tem 100mm" at bounding box center [548, 63] width 63 height 15
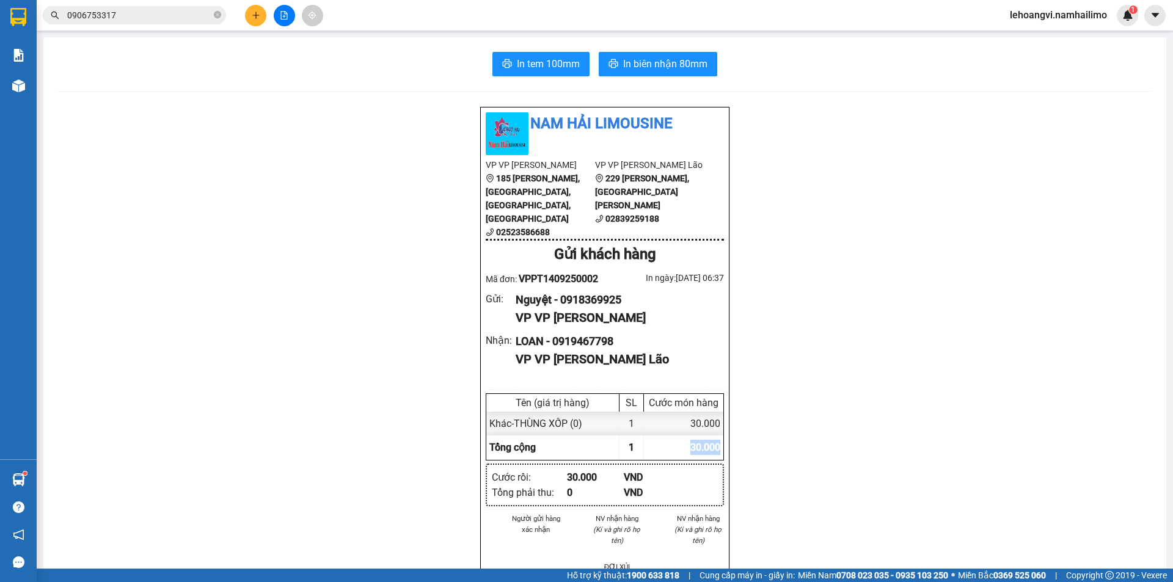
click at [137, 20] on input "0906753317" at bounding box center [139, 15] width 144 height 13
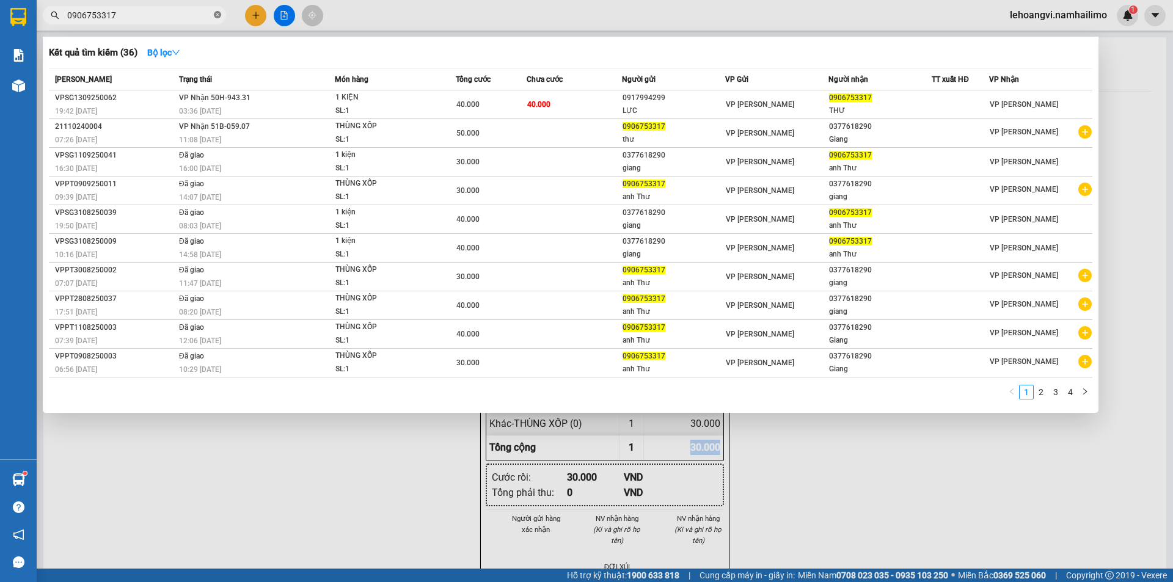
click at [220, 12] on icon "close-circle" at bounding box center [217, 14] width 7 height 7
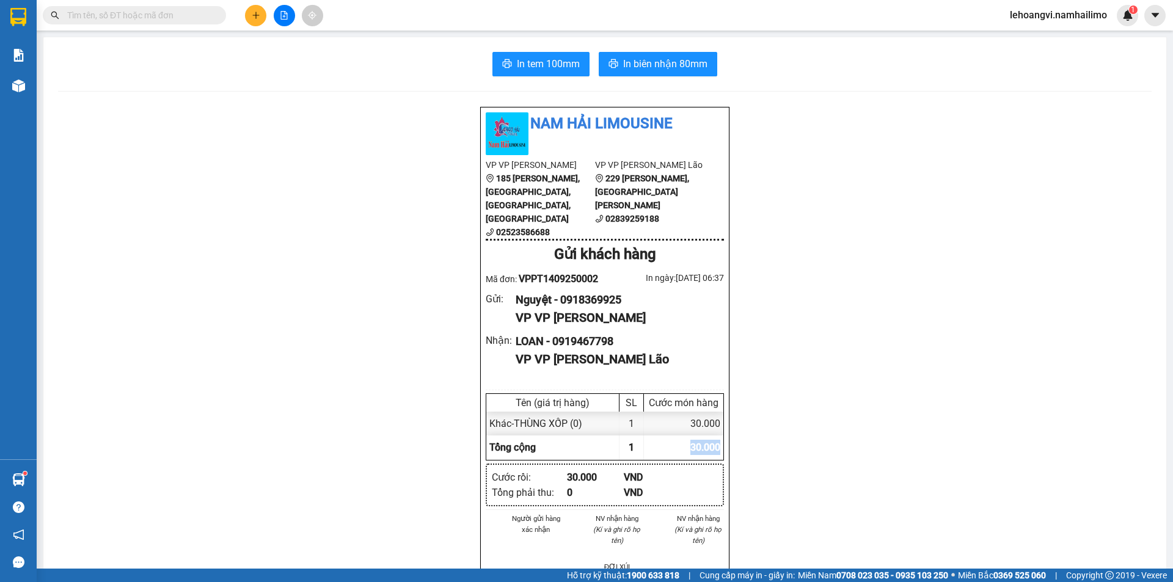
click at [259, 22] on button at bounding box center [255, 15] width 21 height 21
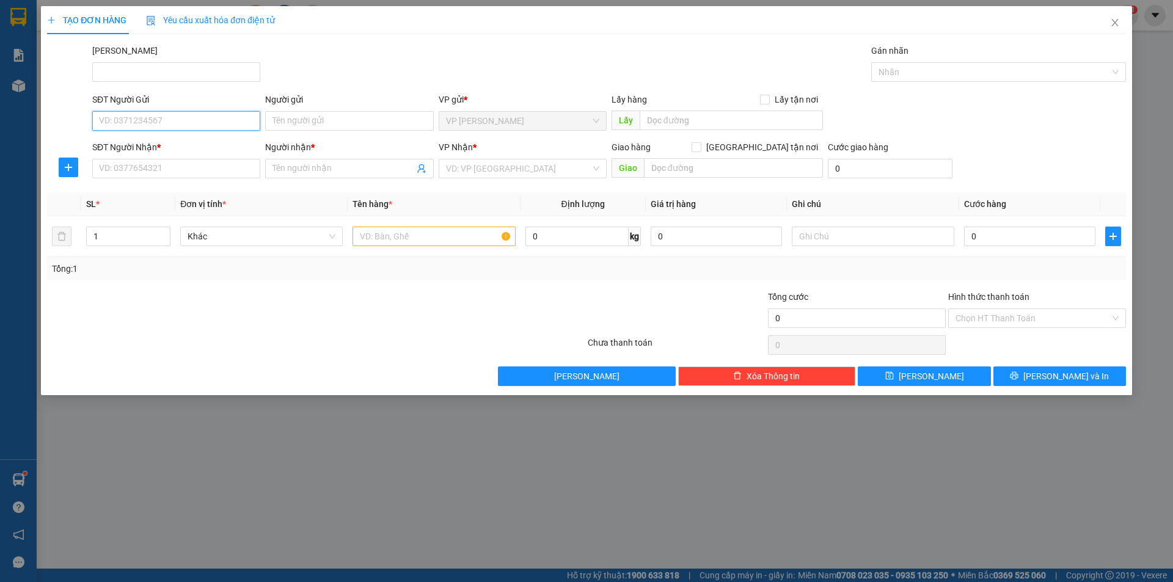
click at [179, 121] on input "SĐT Người Gửi" at bounding box center [176, 121] width 168 height 20
click at [161, 123] on input "SĐT Người Gửi" at bounding box center [176, 121] width 168 height 20
click at [173, 147] on div "0915514353 - [PERSON_NAME]" at bounding box center [176, 145] width 153 height 13
type input "0915514353"
type input "[PERSON_NAME]"
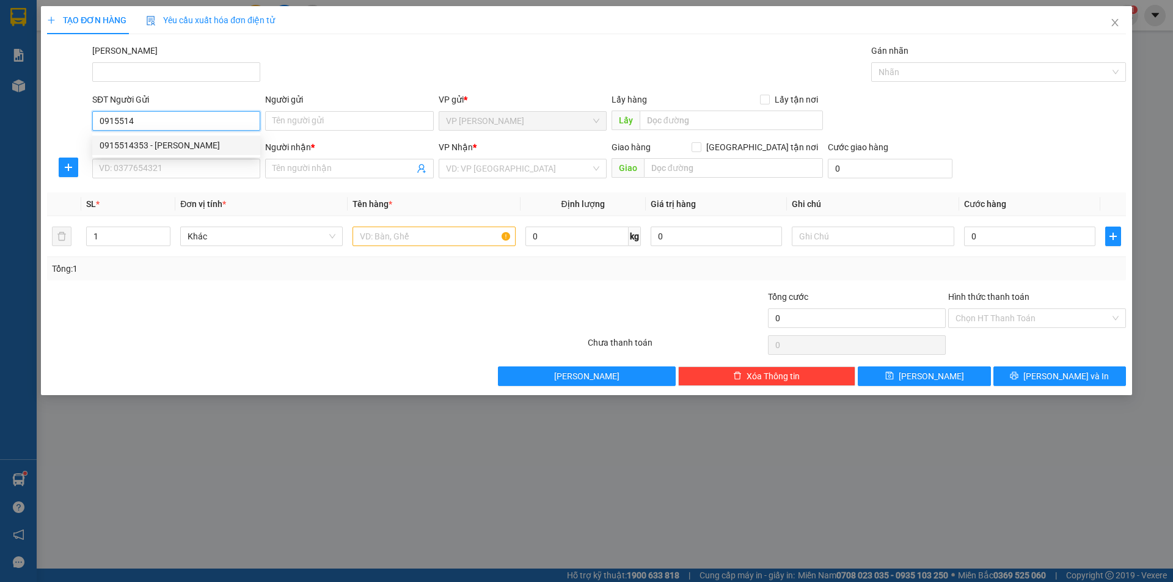
type input "0921442834"
type input "NGÂN"
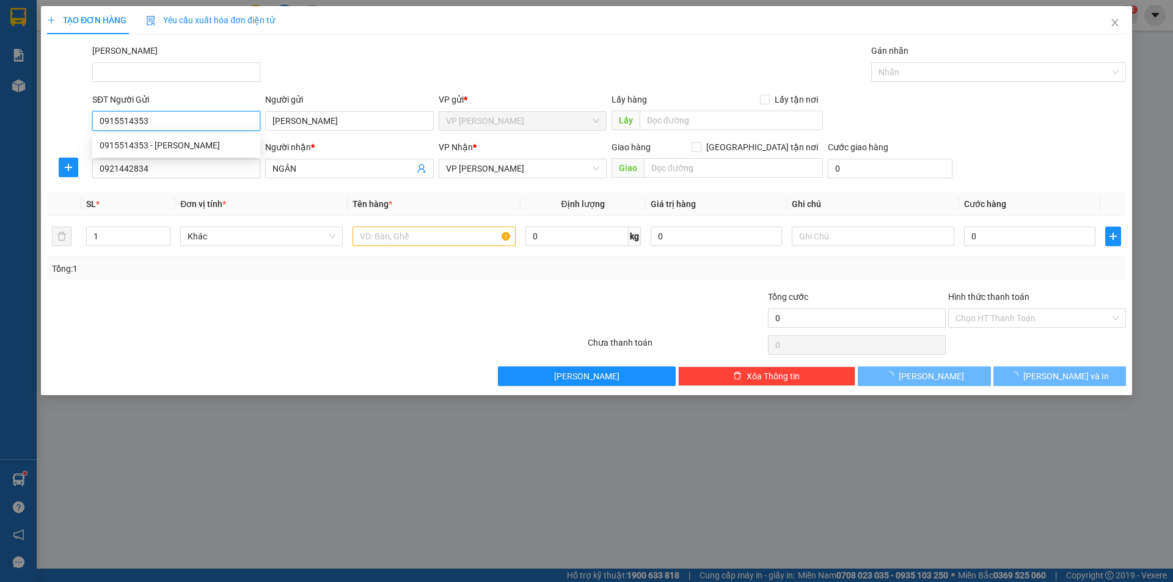
type input "30.000"
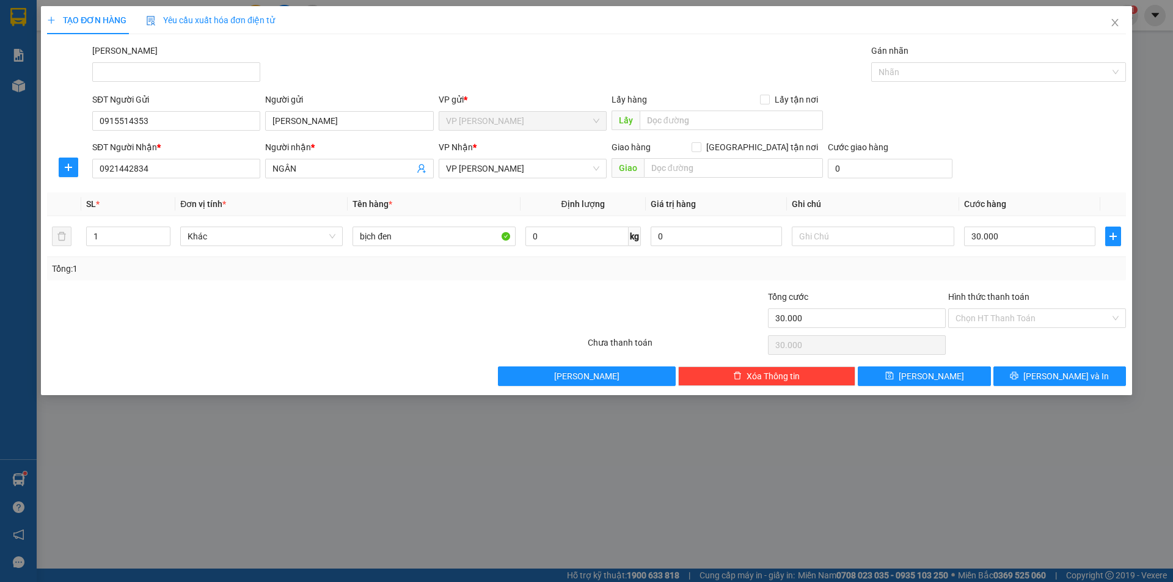
click at [751, 299] on div at bounding box center [677, 311] width 180 height 43
click at [1031, 309] on input "Hình thức thanh toán" at bounding box center [1033, 318] width 155 height 18
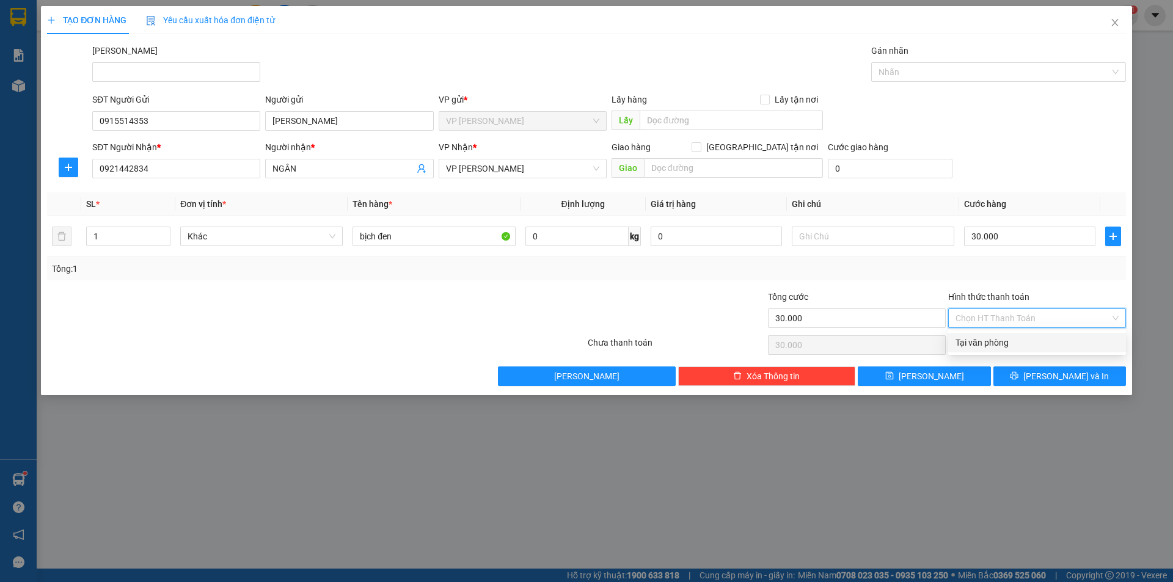
click at [1016, 335] on div "Tại văn phòng" at bounding box center [1037, 343] width 178 height 20
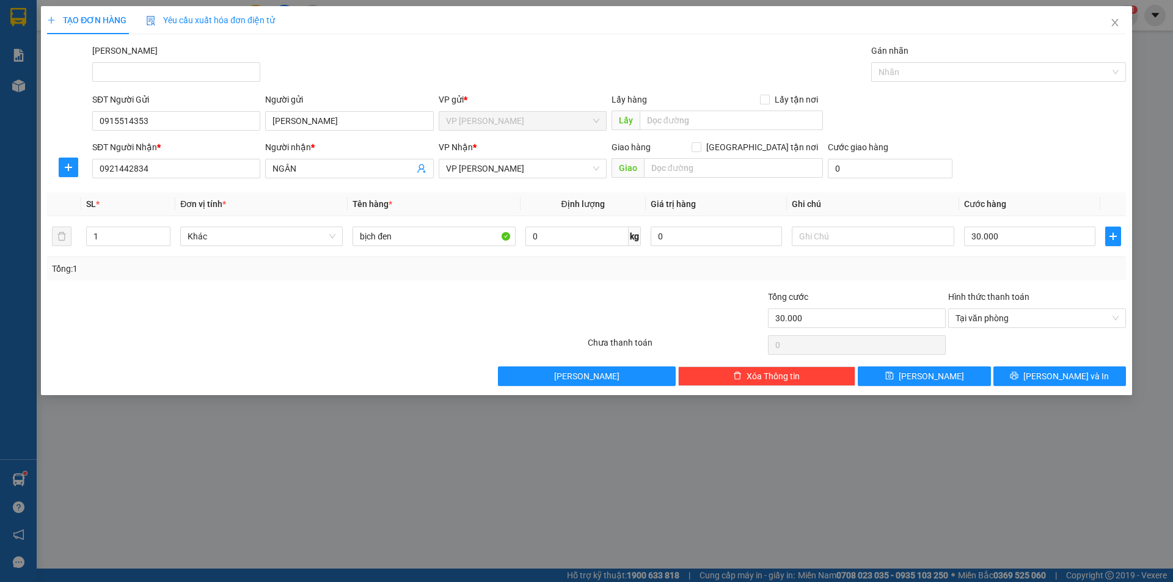
drag, startPoint x: 495, startPoint y: 308, endPoint x: 1099, endPoint y: 343, distance: 605.3
click at [507, 309] on div at bounding box center [496, 311] width 180 height 43
click at [1072, 378] on span "[PERSON_NAME] và In" at bounding box center [1066, 376] width 86 height 13
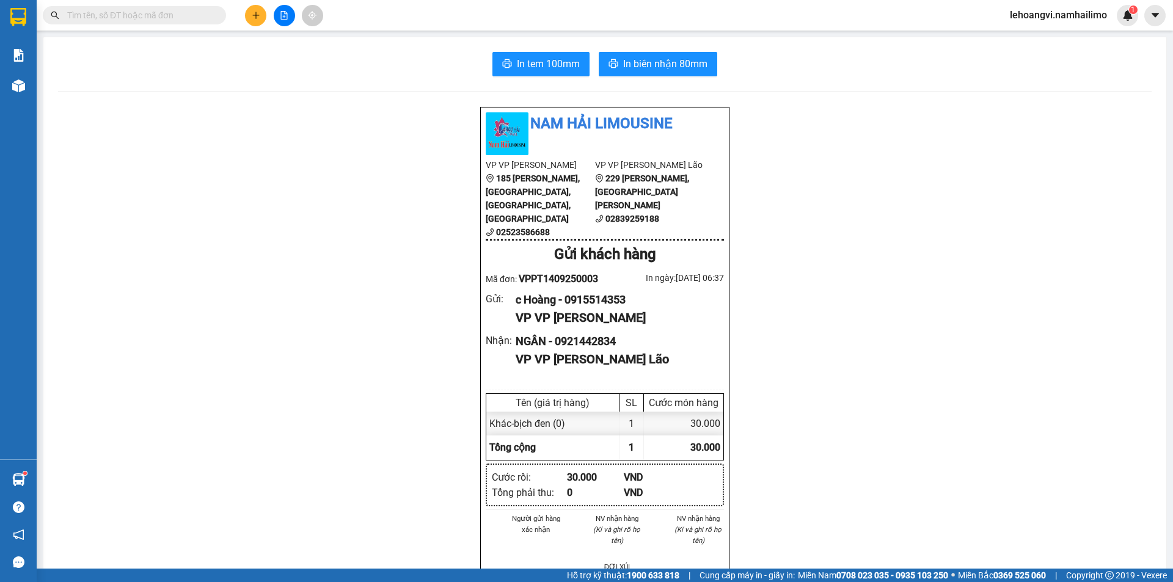
drag, startPoint x: 1001, startPoint y: 203, endPoint x: 745, endPoint y: 158, distance: 259.5
click at [645, 64] on span "In biên nhận 80mm" at bounding box center [665, 63] width 84 height 15
click at [530, 64] on span "In tem 100mm" at bounding box center [548, 63] width 63 height 15
click at [169, 15] on input "text" at bounding box center [139, 15] width 144 height 13
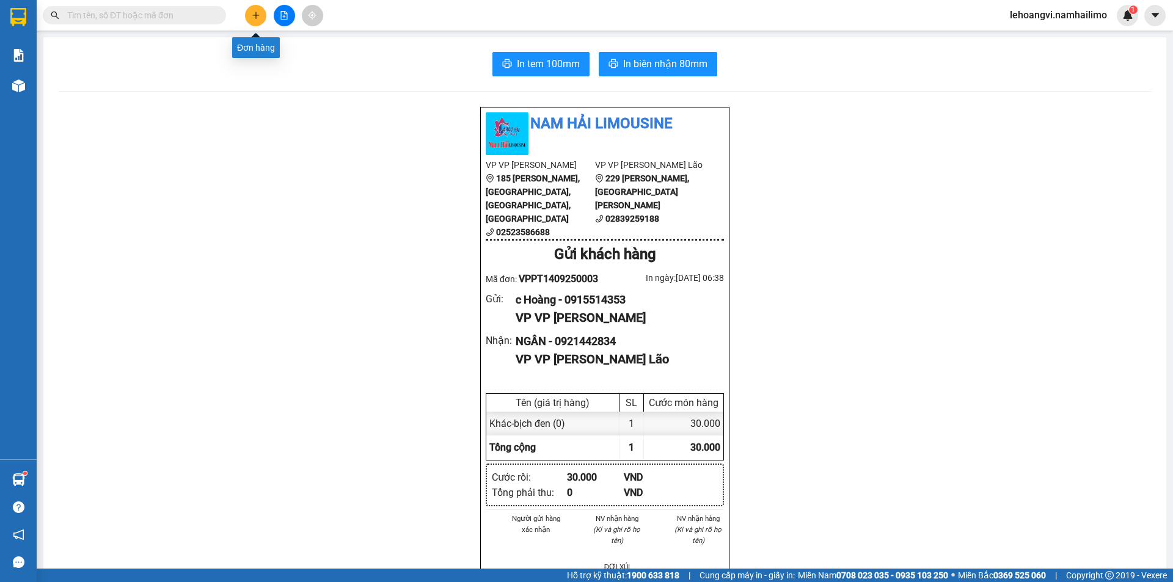
click at [253, 12] on icon "plus" at bounding box center [256, 15] width 9 height 9
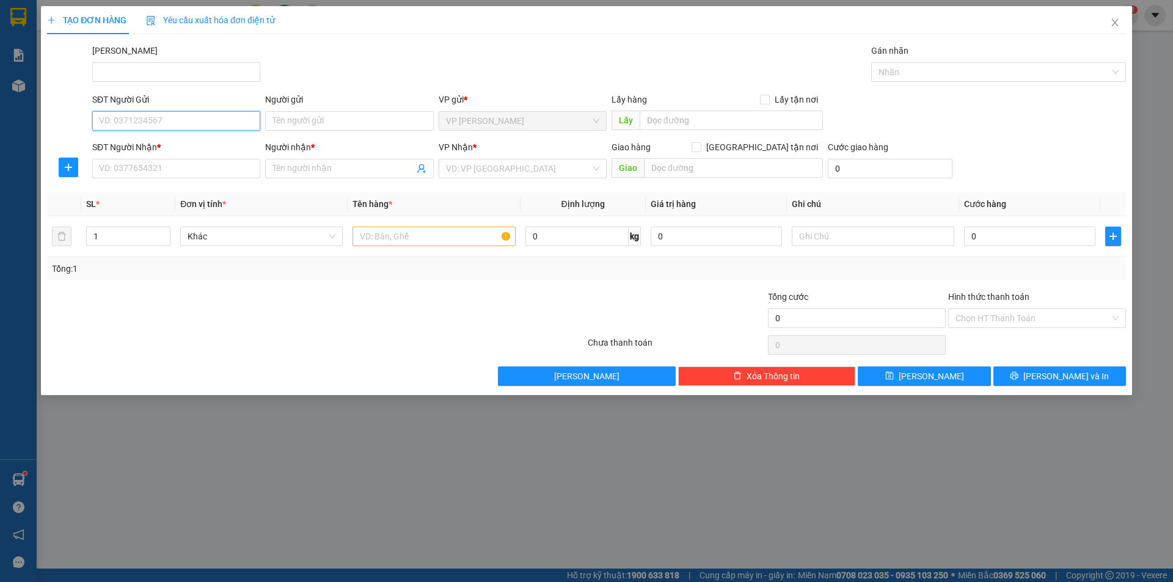
click at [221, 130] on input "SĐT Người Gửi" at bounding box center [176, 121] width 168 height 20
click at [224, 127] on input "SĐT Người Gửi" at bounding box center [176, 121] width 168 height 20
type input "0918369925"
click at [191, 150] on div "0918369925 - [PERSON_NAME]" at bounding box center [176, 145] width 153 height 13
type input "Nguyệt"
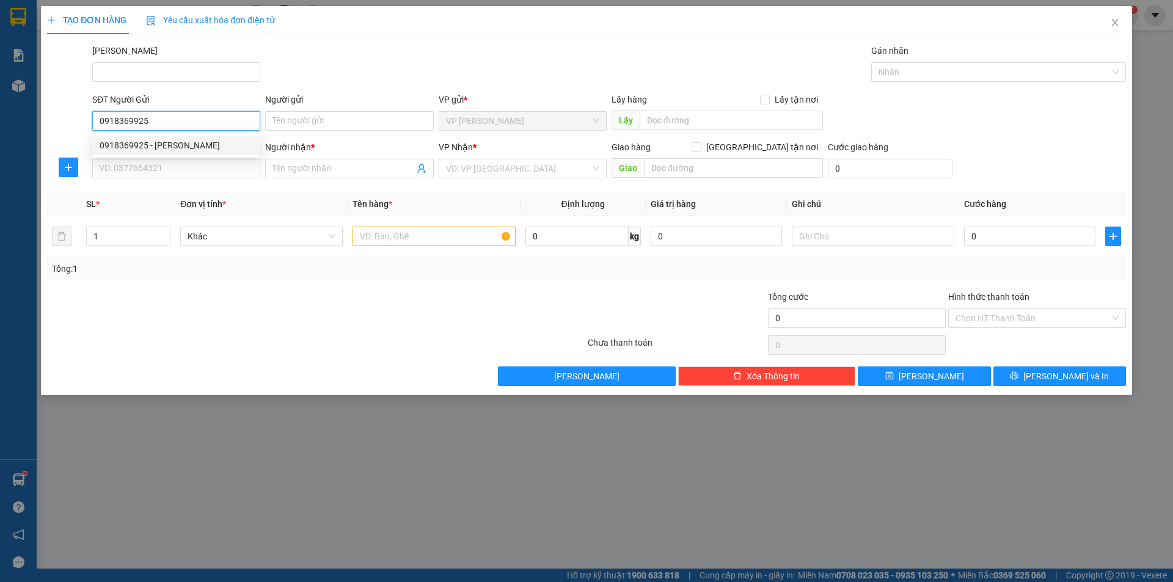
type input "0919467798"
type input "LOAN"
click at [191, 150] on div "0918369925 - [PERSON_NAME]" at bounding box center [176, 145] width 153 height 13
type input "30.000"
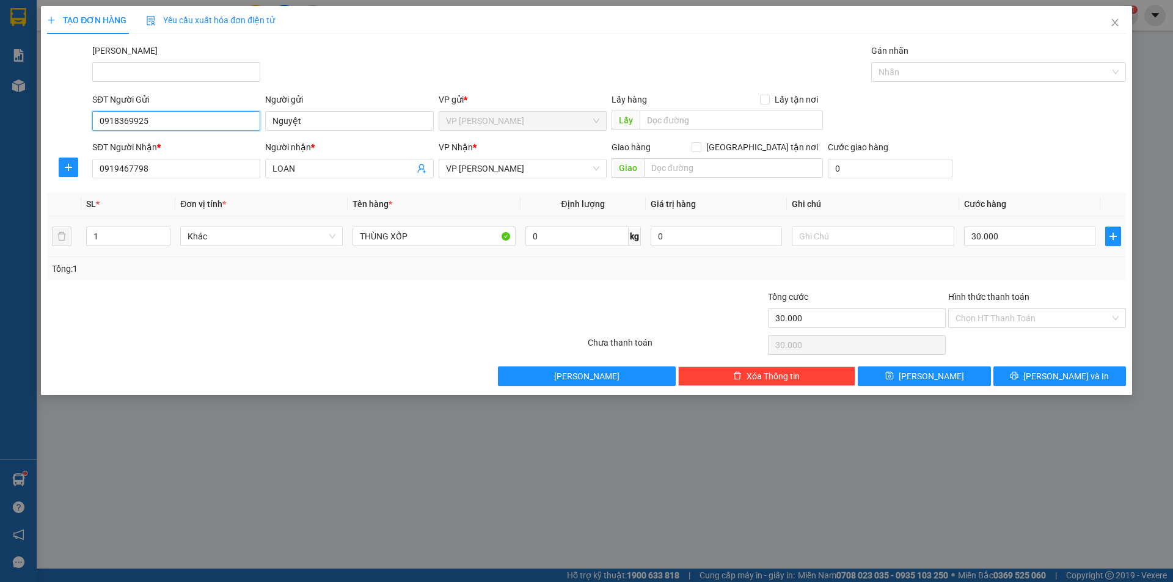
type input "0918369925"
click at [350, 327] on div at bounding box center [226, 311] width 361 height 43
drag, startPoint x: 1011, startPoint y: 224, endPoint x: 1017, endPoint y: 234, distance: 12.1
click at [1013, 225] on td "30.000" at bounding box center [1029, 236] width 141 height 41
click at [1017, 234] on input "30.000" at bounding box center [1029, 237] width 131 height 20
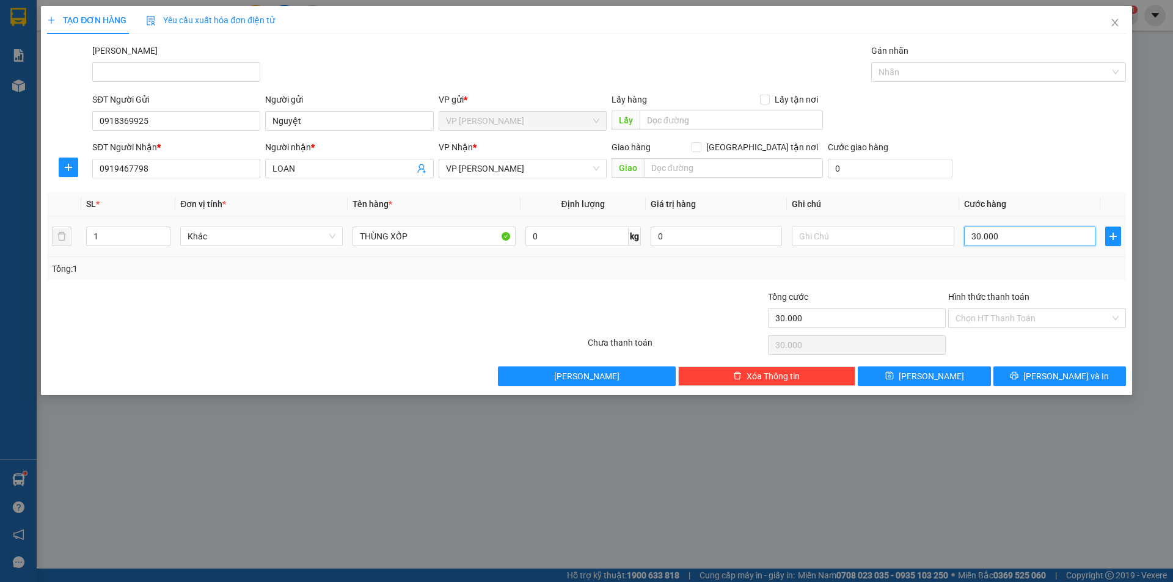
type input "4"
type input "40"
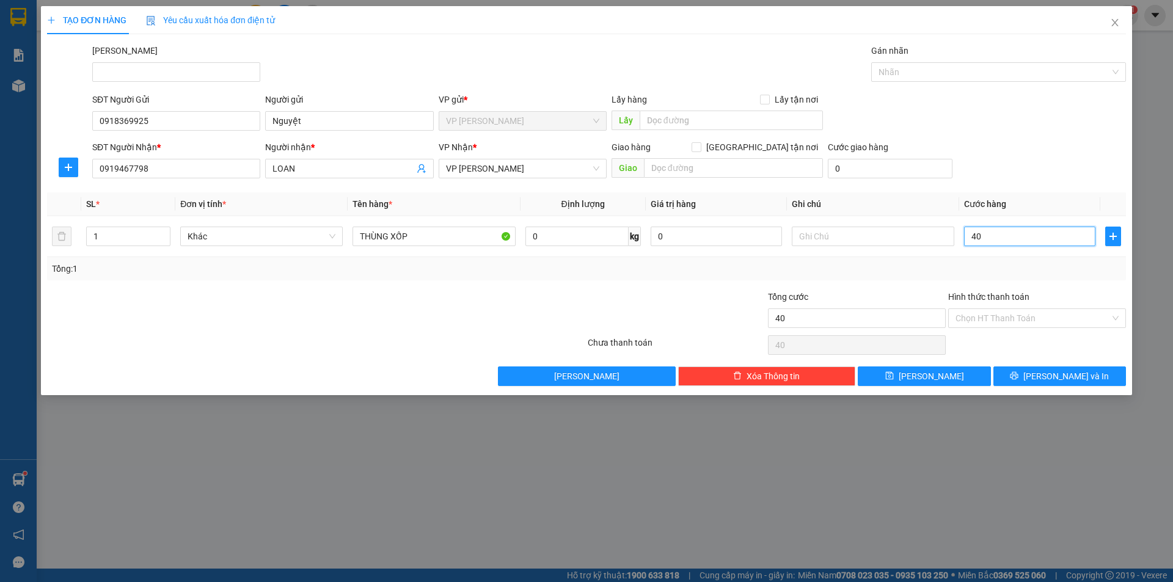
type input "40"
type input "40.000"
click at [264, 296] on div at bounding box center [226, 311] width 361 height 43
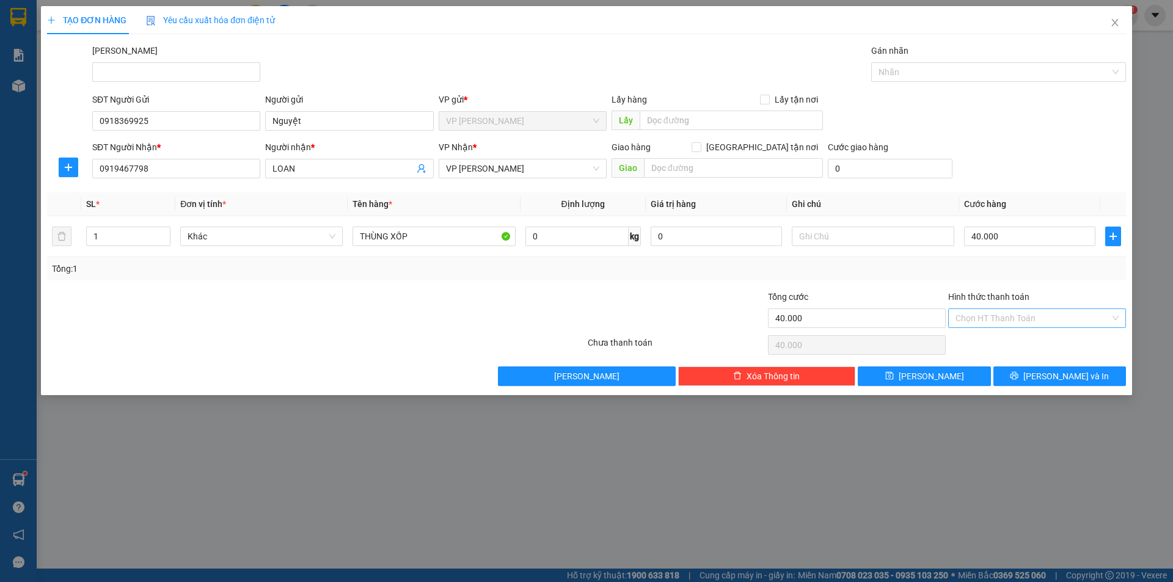
click at [1091, 326] on input "Hình thức thanh toán" at bounding box center [1033, 318] width 155 height 18
click at [1044, 342] on div "Tại văn phòng" at bounding box center [1037, 342] width 163 height 13
type input "0"
click at [1051, 370] on span "[PERSON_NAME] và In" at bounding box center [1066, 376] width 86 height 13
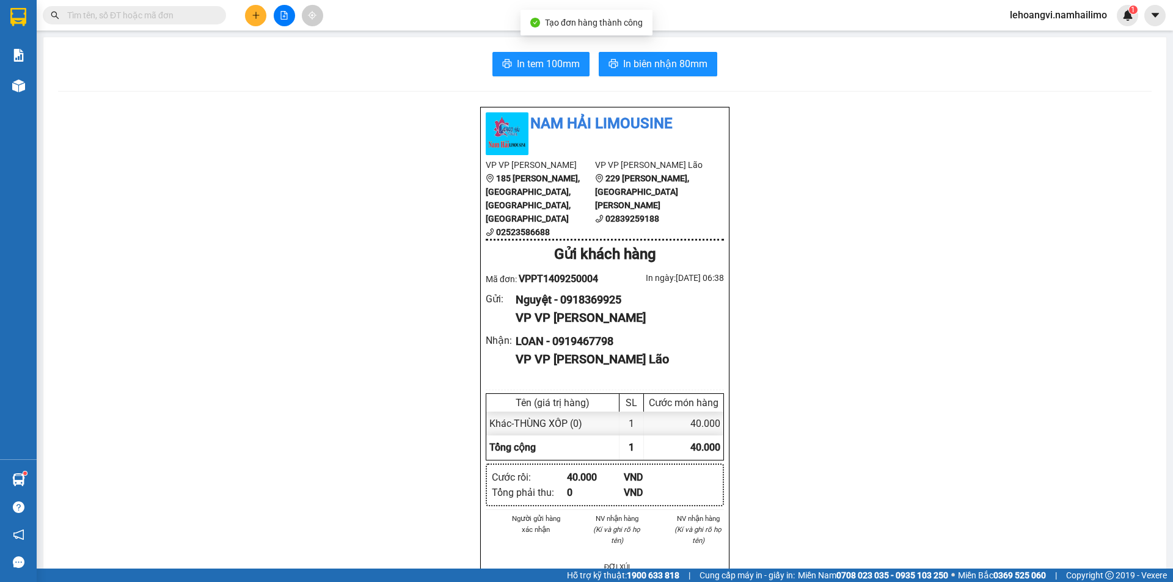
click at [675, 43] on div "In tem 100mm In biên nhận 80mm Nam Hải Limousine VP VP [PERSON_NAME] 185 [PERSO…" at bounding box center [604, 567] width 1123 height 1060
click at [672, 56] on span "In biên nhận 80mm" at bounding box center [665, 63] width 84 height 15
click at [575, 64] on button "In tem 100mm" at bounding box center [540, 64] width 97 height 24
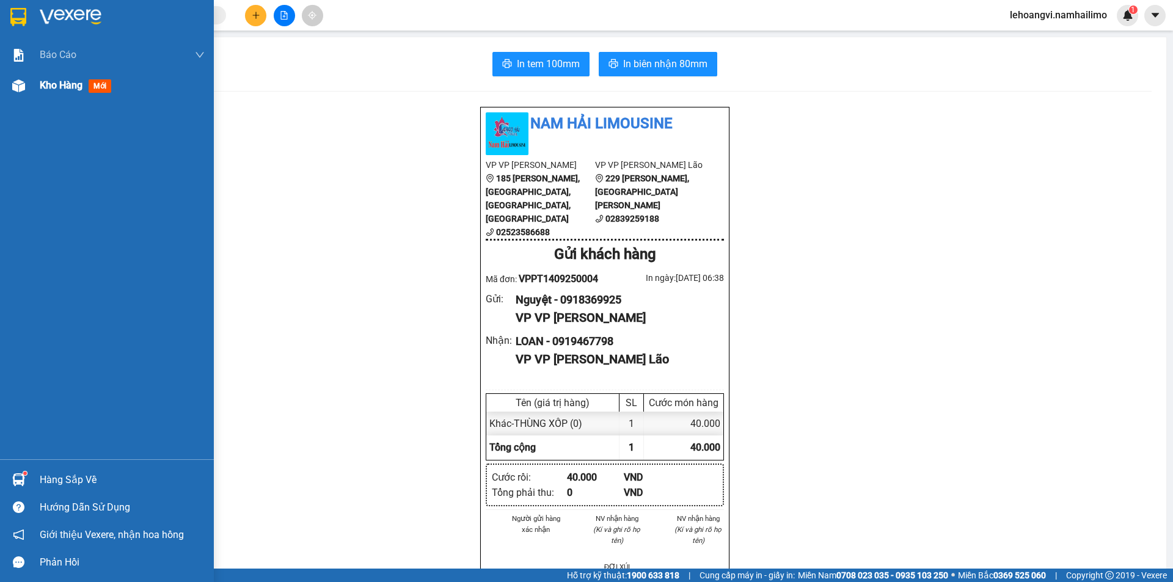
click at [70, 89] on span "Kho hàng" at bounding box center [61, 85] width 43 height 12
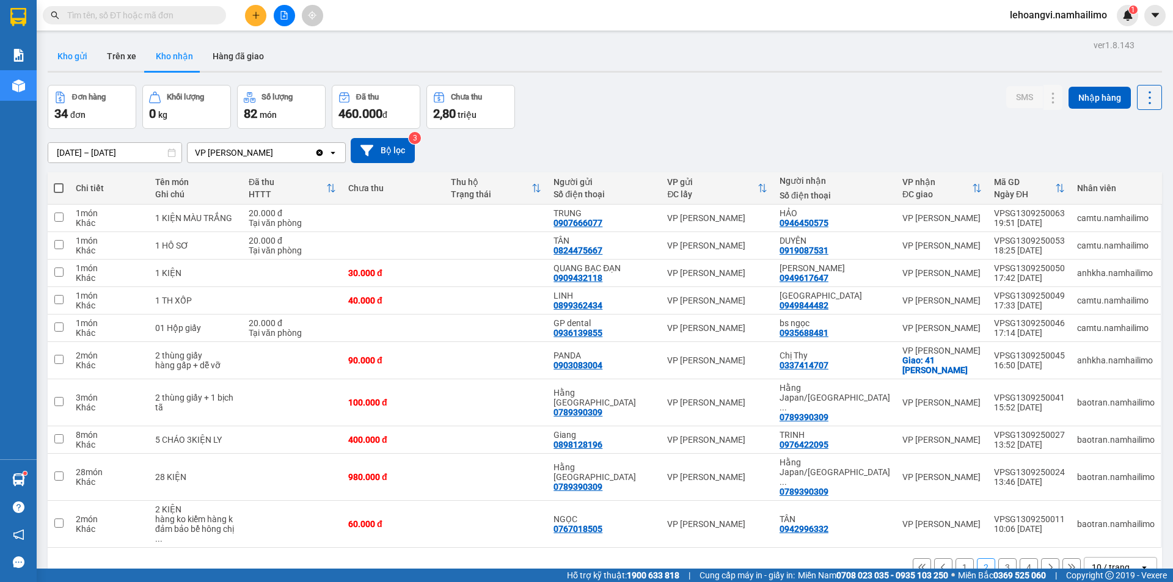
click at [76, 56] on button "Kho gửi" at bounding box center [72, 56] width 49 height 29
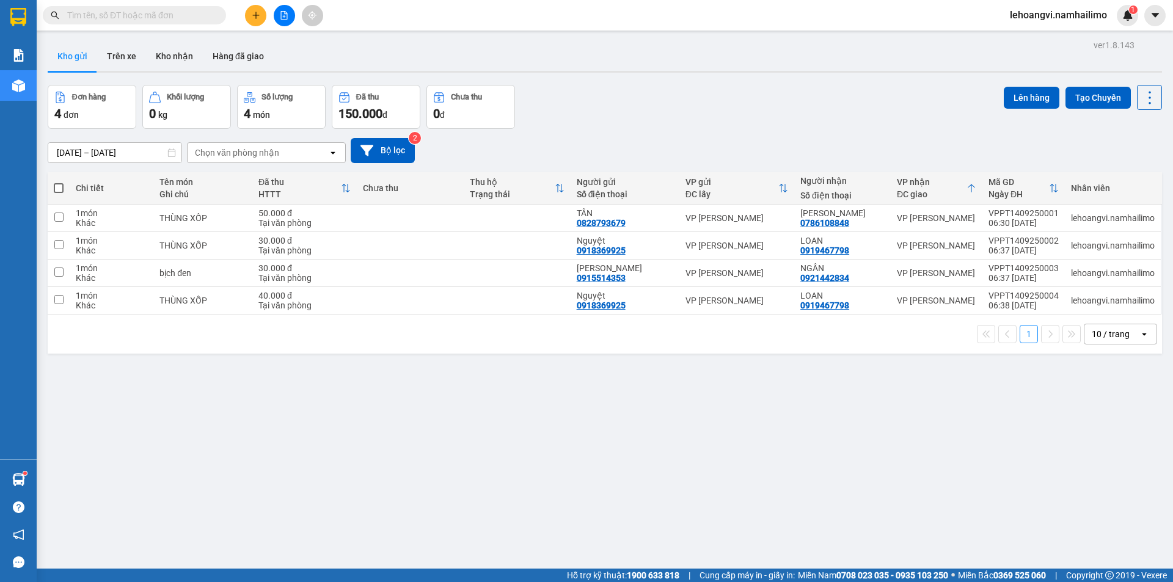
click at [183, 15] on input "text" at bounding box center [139, 15] width 144 height 13
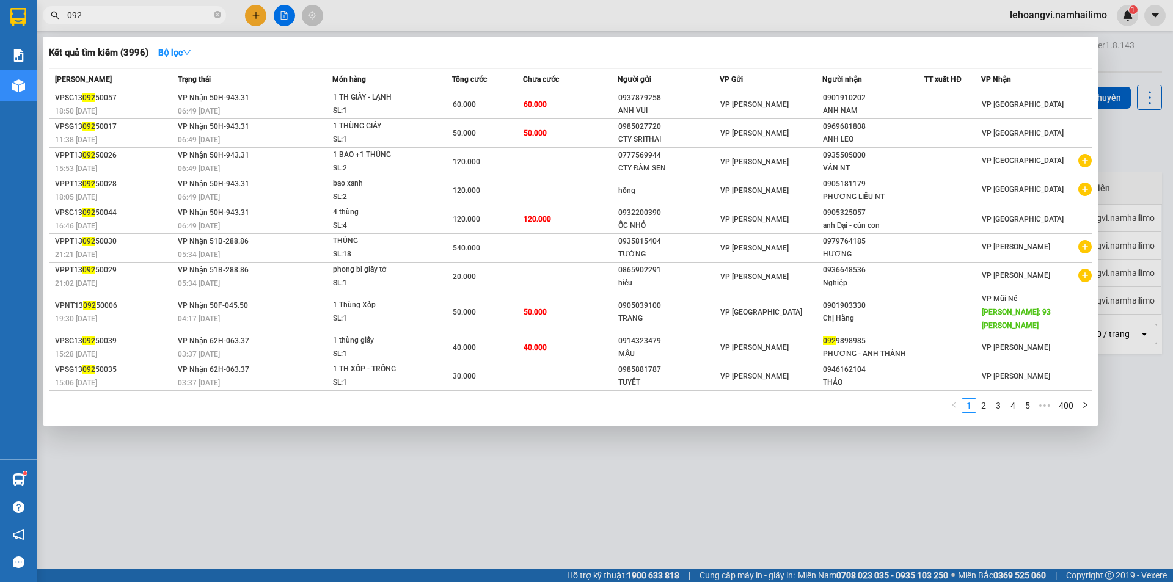
type input "092"
click at [309, 502] on div at bounding box center [586, 291] width 1173 height 582
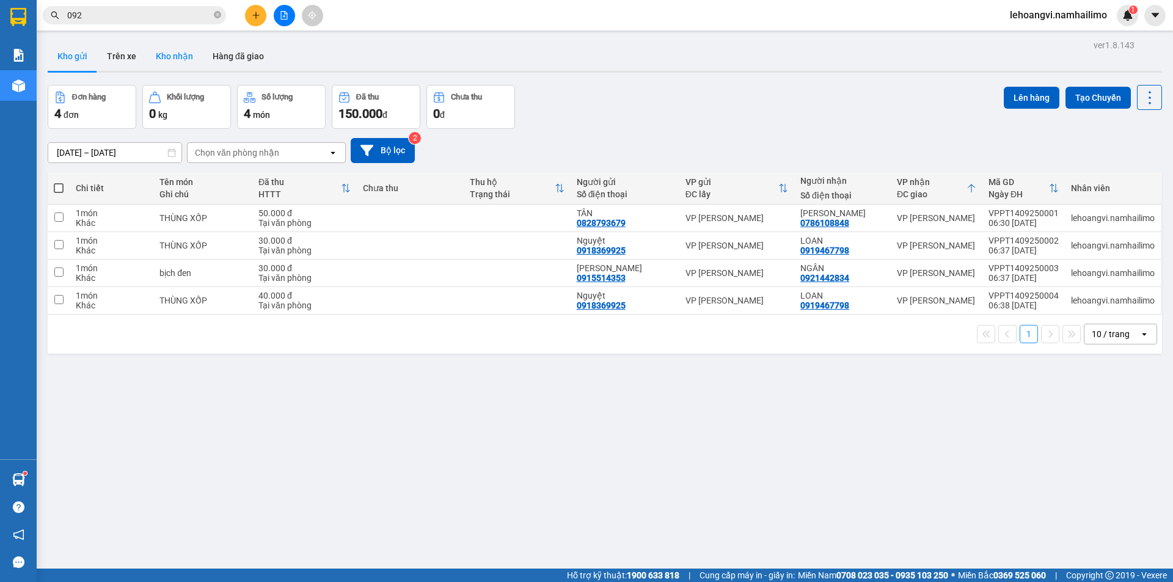
click at [179, 51] on button "Kho nhận" at bounding box center [174, 56] width 57 height 29
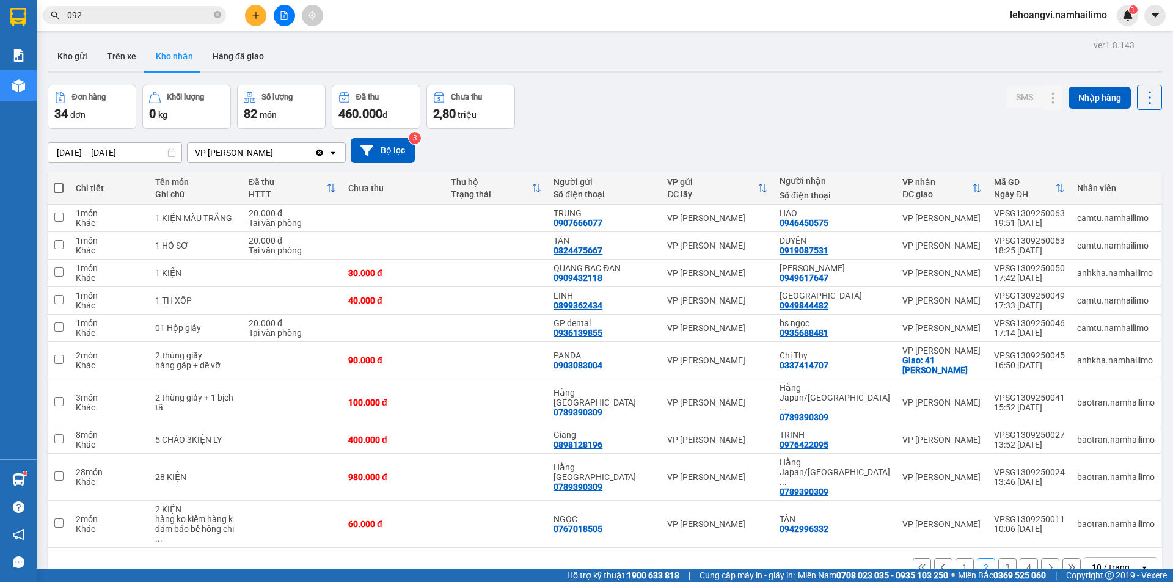
click at [962, 558] on button "1" at bounding box center [965, 567] width 18 height 18
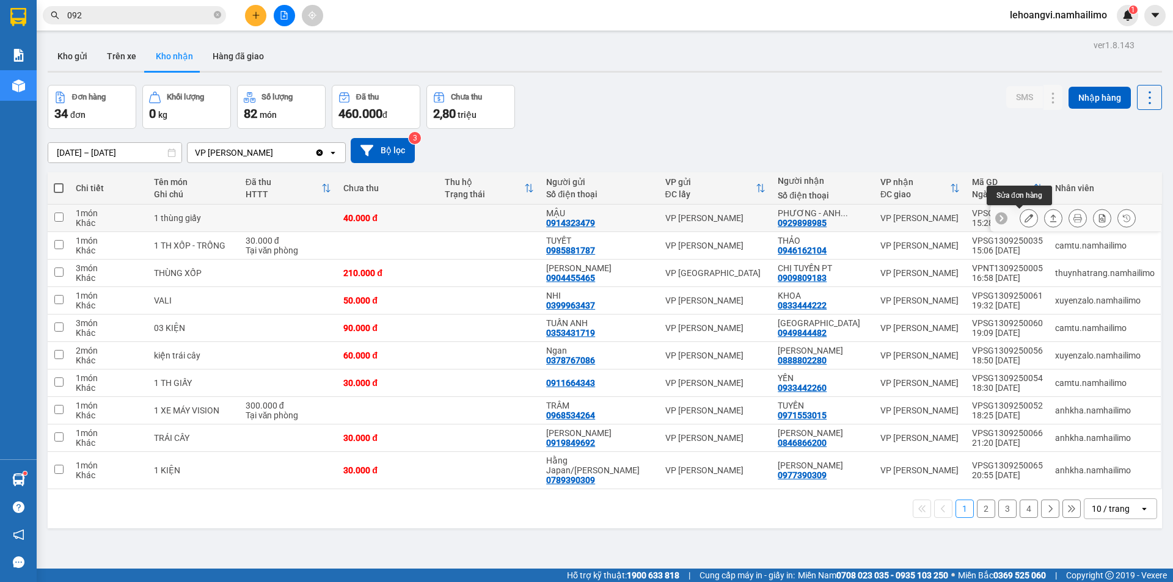
click at [1020, 210] on button at bounding box center [1028, 218] width 17 height 21
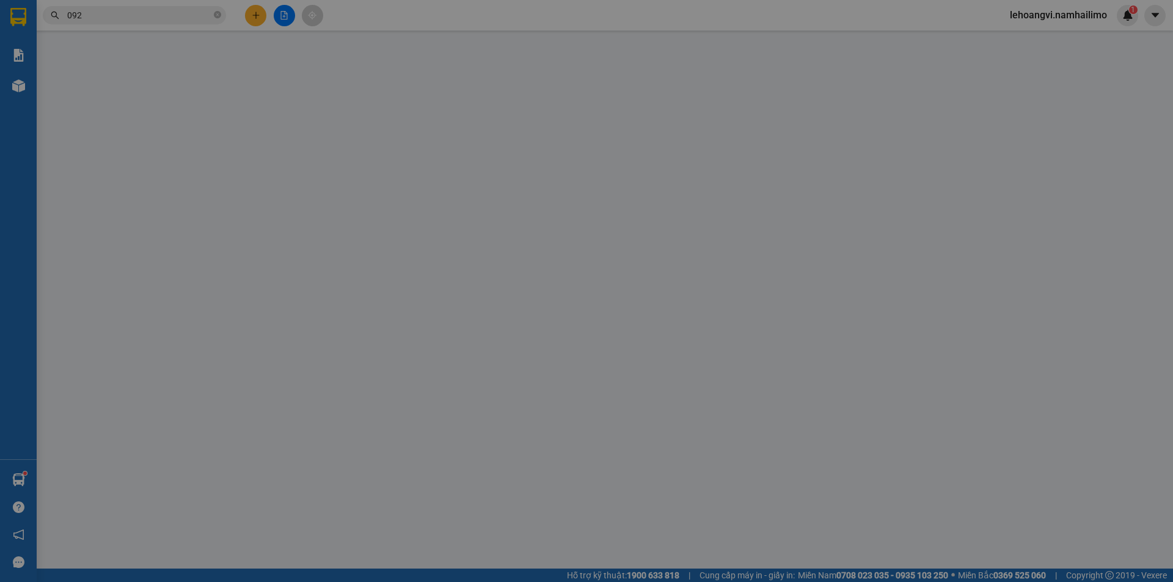
type input "0914323479"
type input "MẬU"
type input "0929898985"
type input "PHƯƠNG - ANH THÀNH"
type input "40.000"
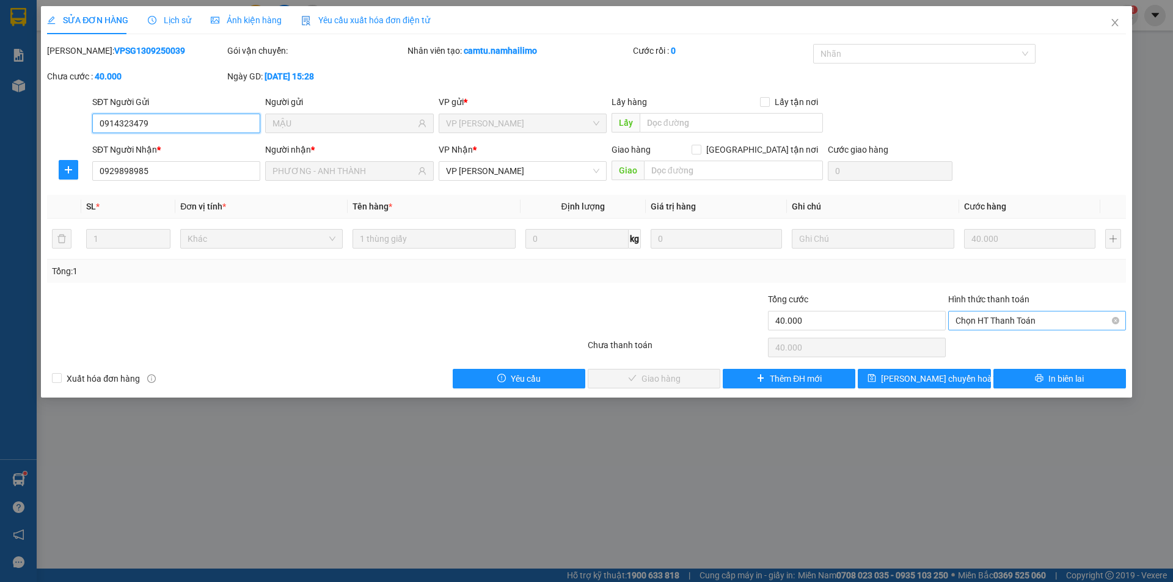
click at [991, 319] on span "Chọn HT Thanh Toán" at bounding box center [1037, 321] width 163 height 18
click at [998, 354] on div "Tại văn phòng" at bounding box center [1037, 345] width 178 height 20
type input "0"
click at [610, 378] on button "Giao hàng" at bounding box center [654, 379] width 133 height 20
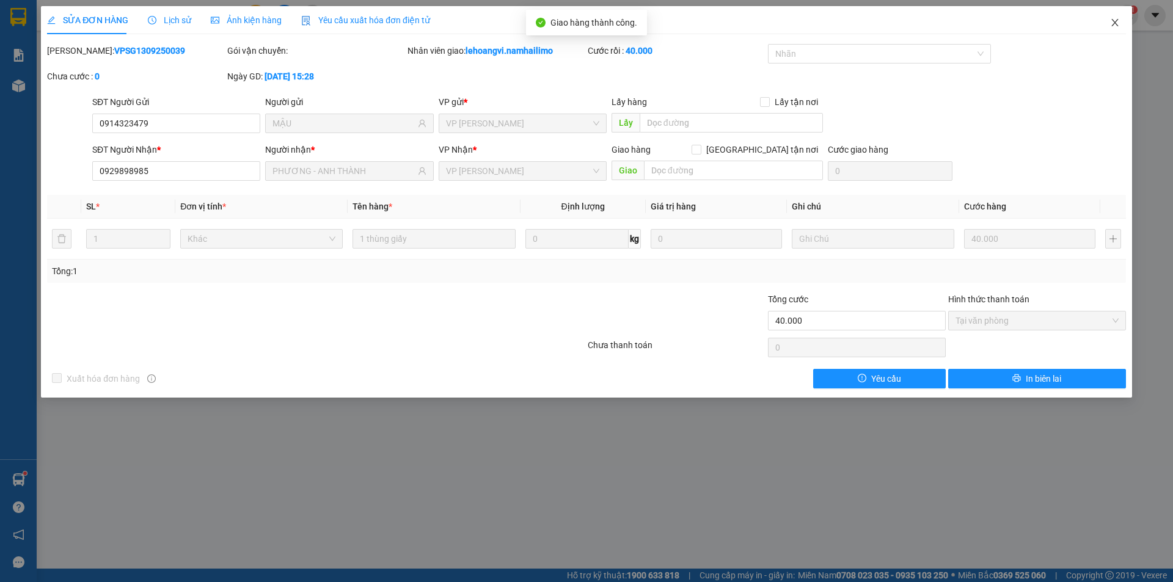
click at [1113, 21] on icon "close" at bounding box center [1115, 23] width 10 height 10
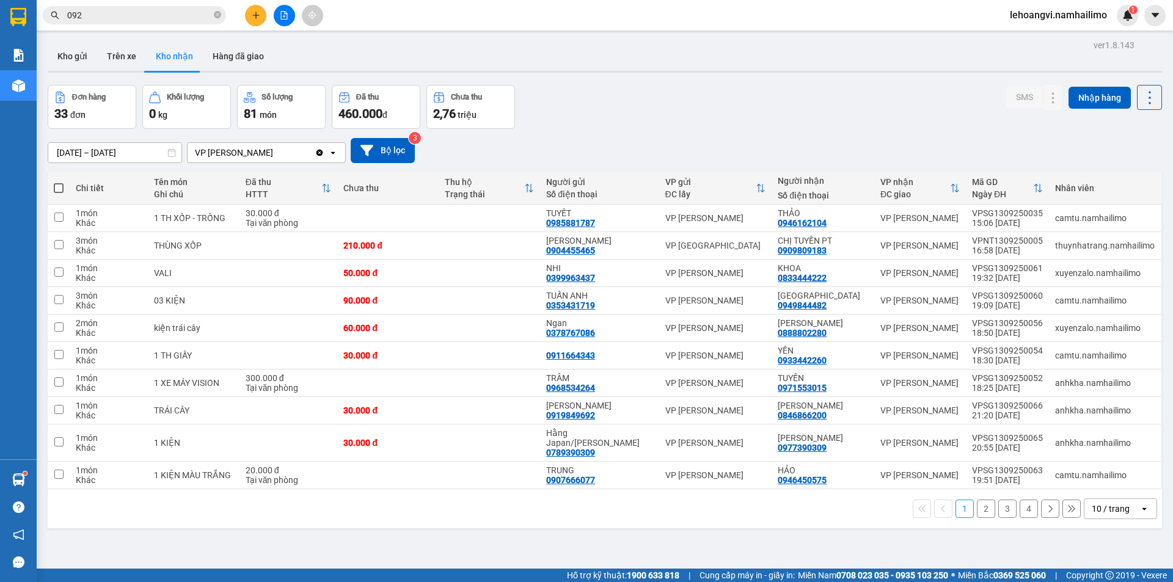
click at [1022, 508] on button "4" at bounding box center [1029, 509] width 18 height 18
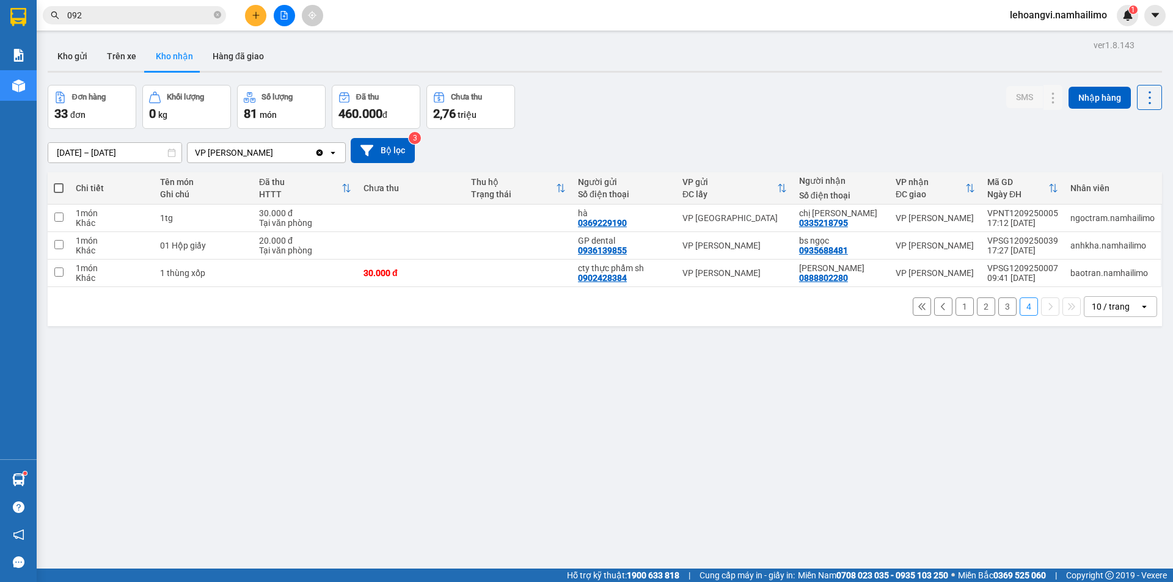
click at [1003, 312] on button "3" at bounding box center [1007, 307] width 18 height 18
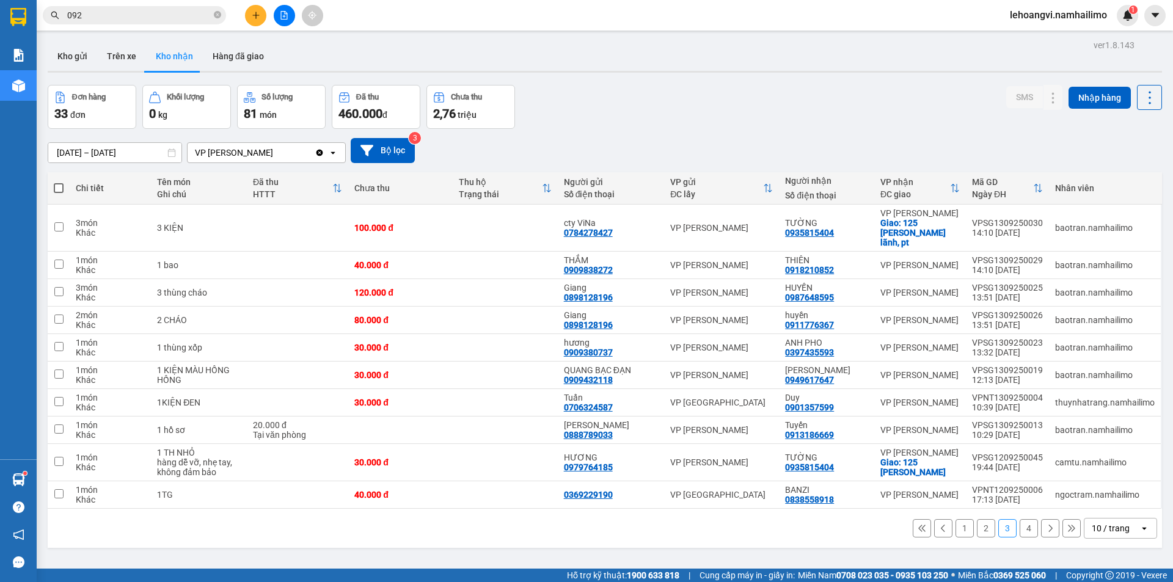
click at [1044, 9] on span "lehoangvi.namhailimo" at bounding box center [1058, 14] width 117 height 15
click at [1034, 33] on span "Đăng xuất" at bounding box center [1064, 37] width 91 height 13
